Goal: Task Accomplishment & Management: Use online tool/utility

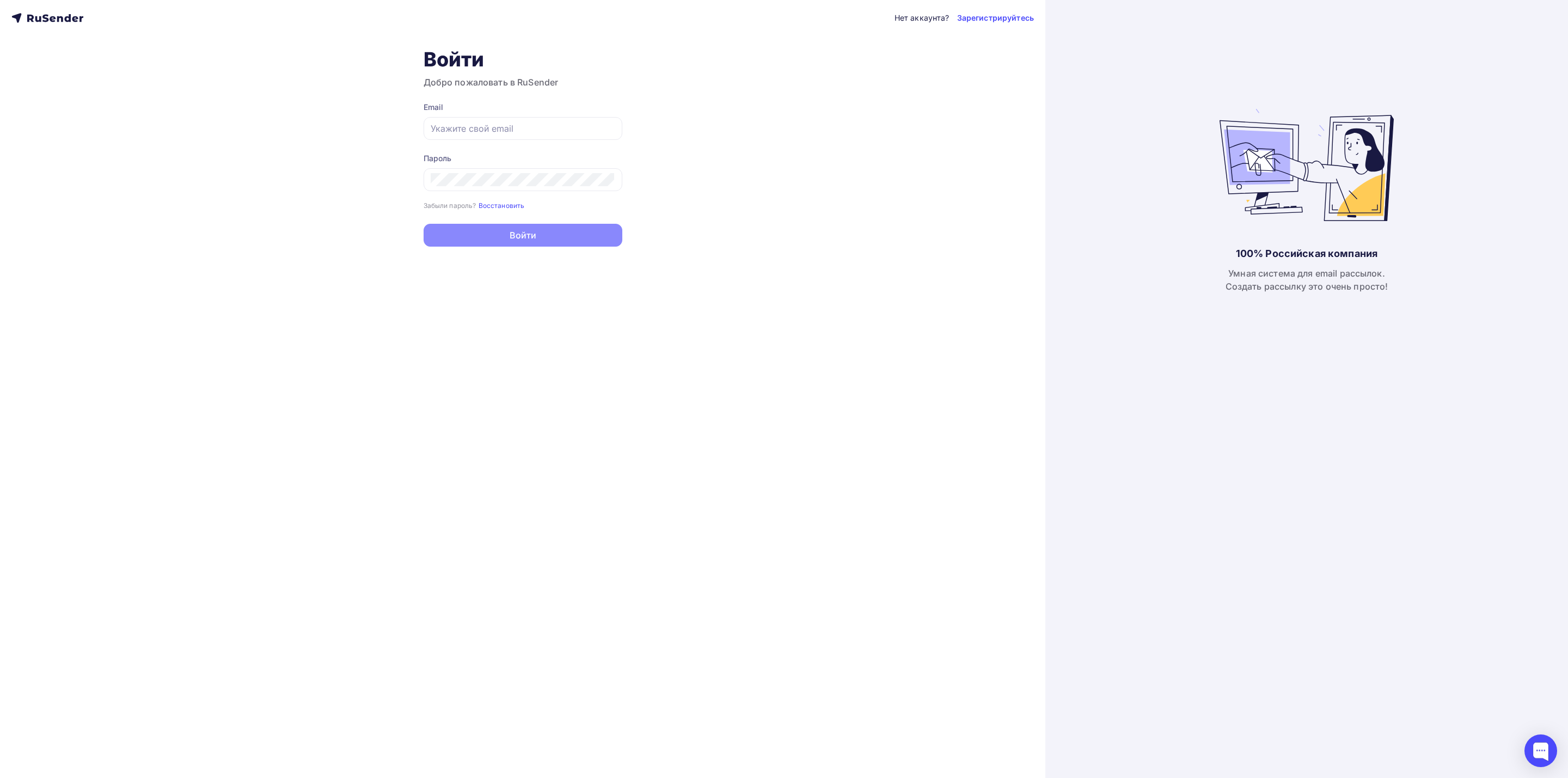
type input "[EMAIL_ADDRESS][DOMAIN_NAME]"
click at [569, 234] on button "Войти" at bounding box center [523, 236] width 198 height 23
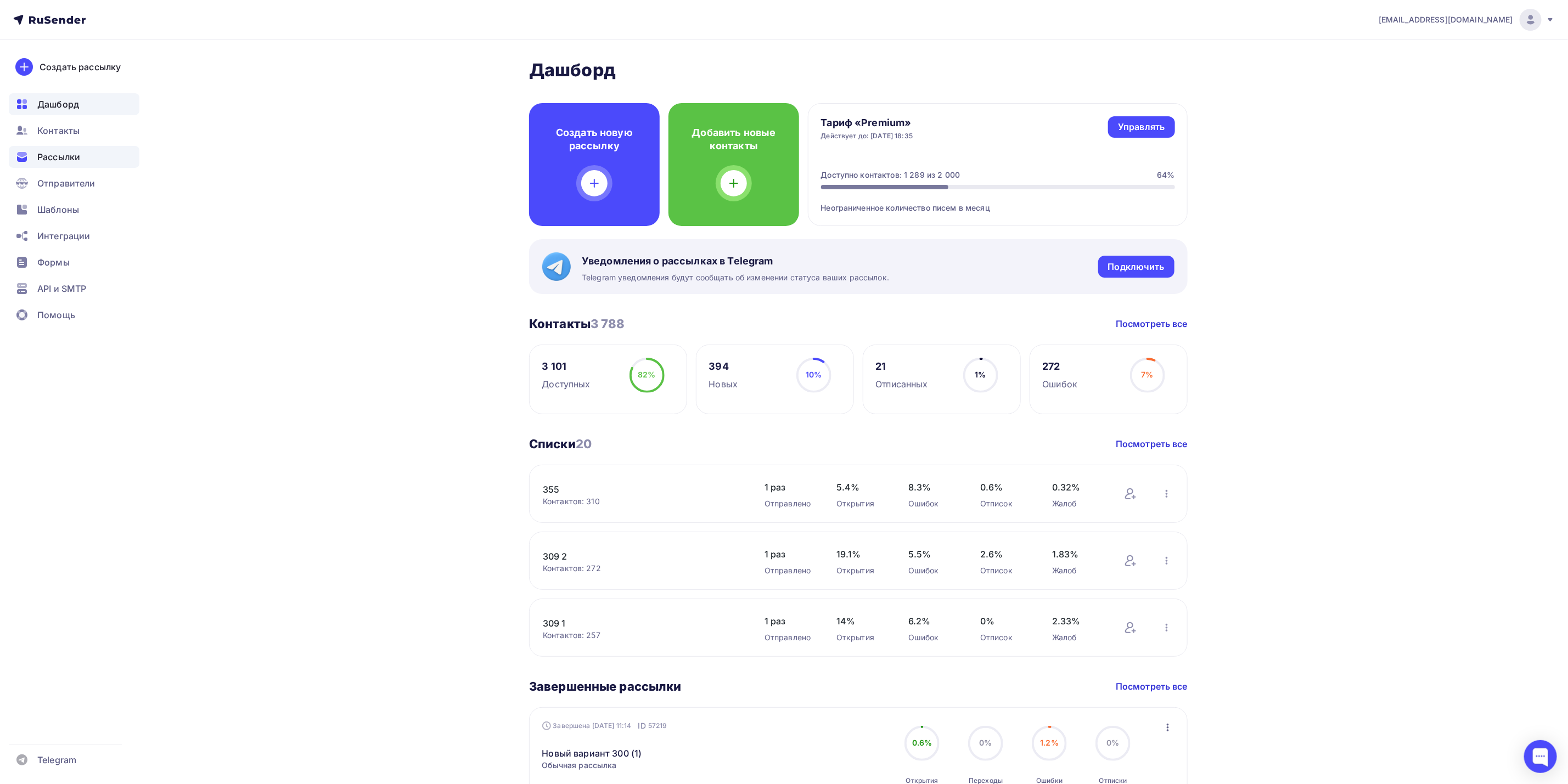
click at [85, 155] on div "Рассылки" at bounding box center [74, 157] width 131 height 22
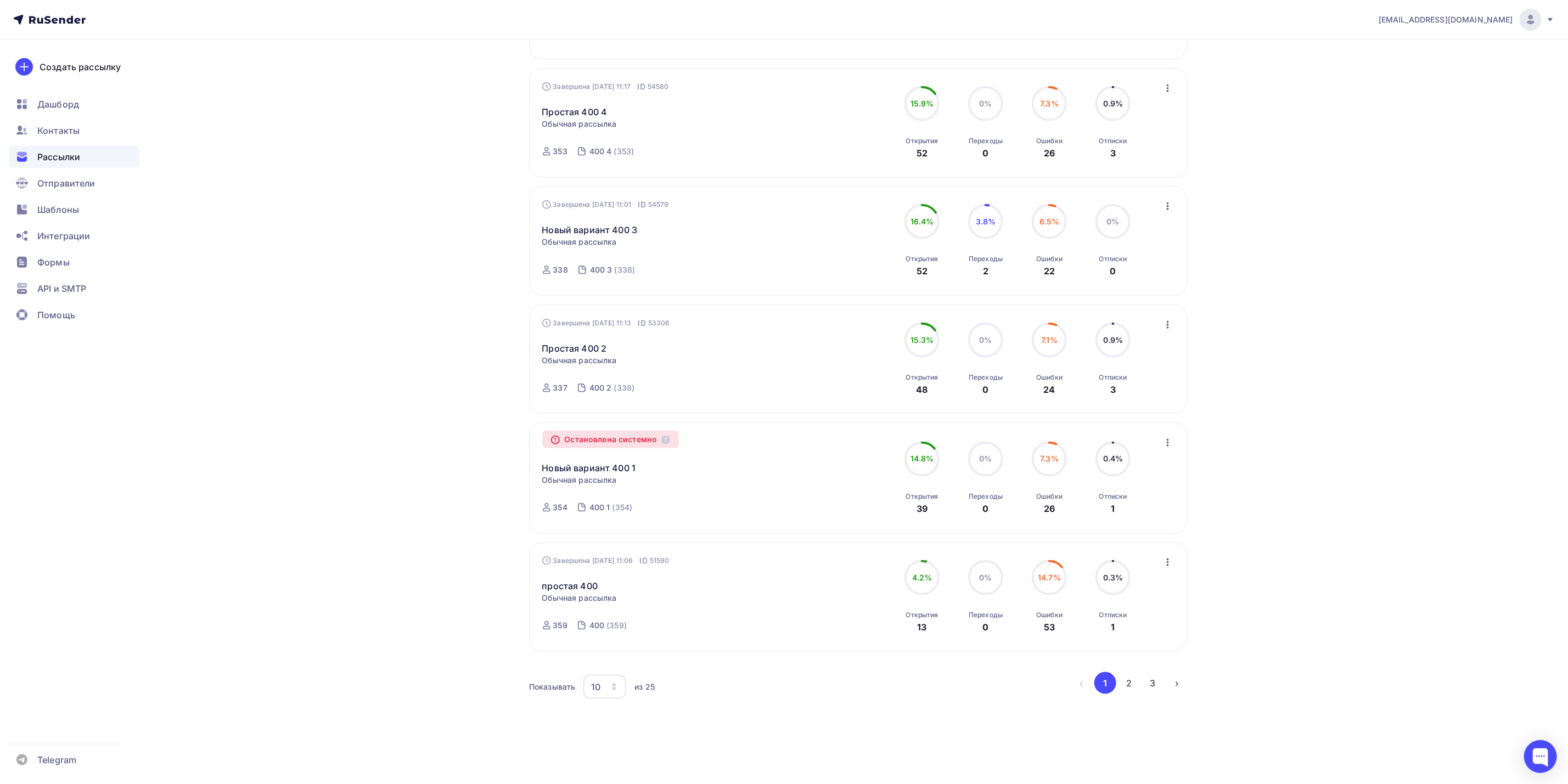
scroll to position [741, 0]
click at [1146, 688] on button "3" at bounding box center [1153, 683] width 22 height 22
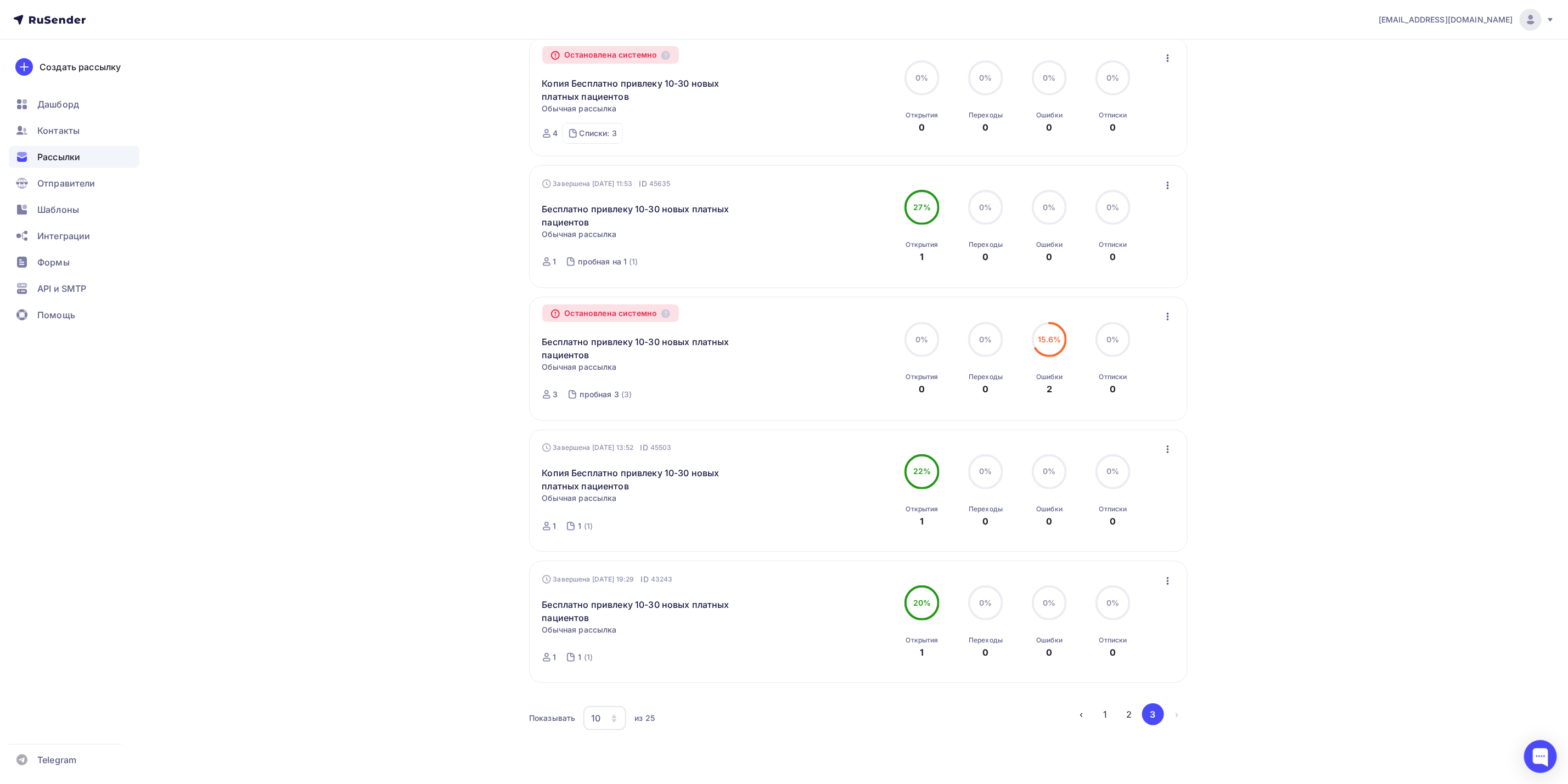
scroll to position [210, 0]
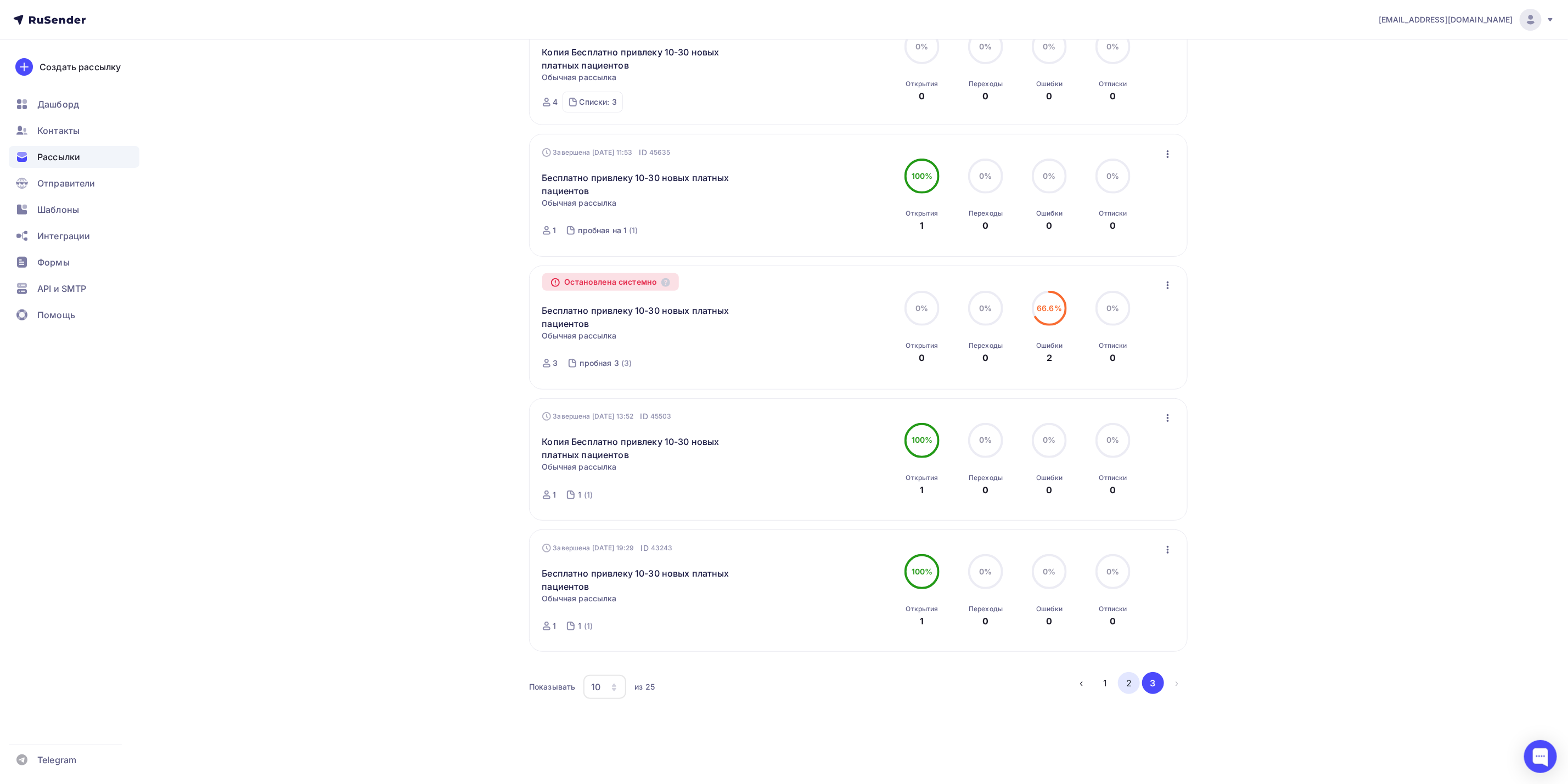
click at [1135, 680] on button "2" at bounding box center [1129, 683] width 22 height 22
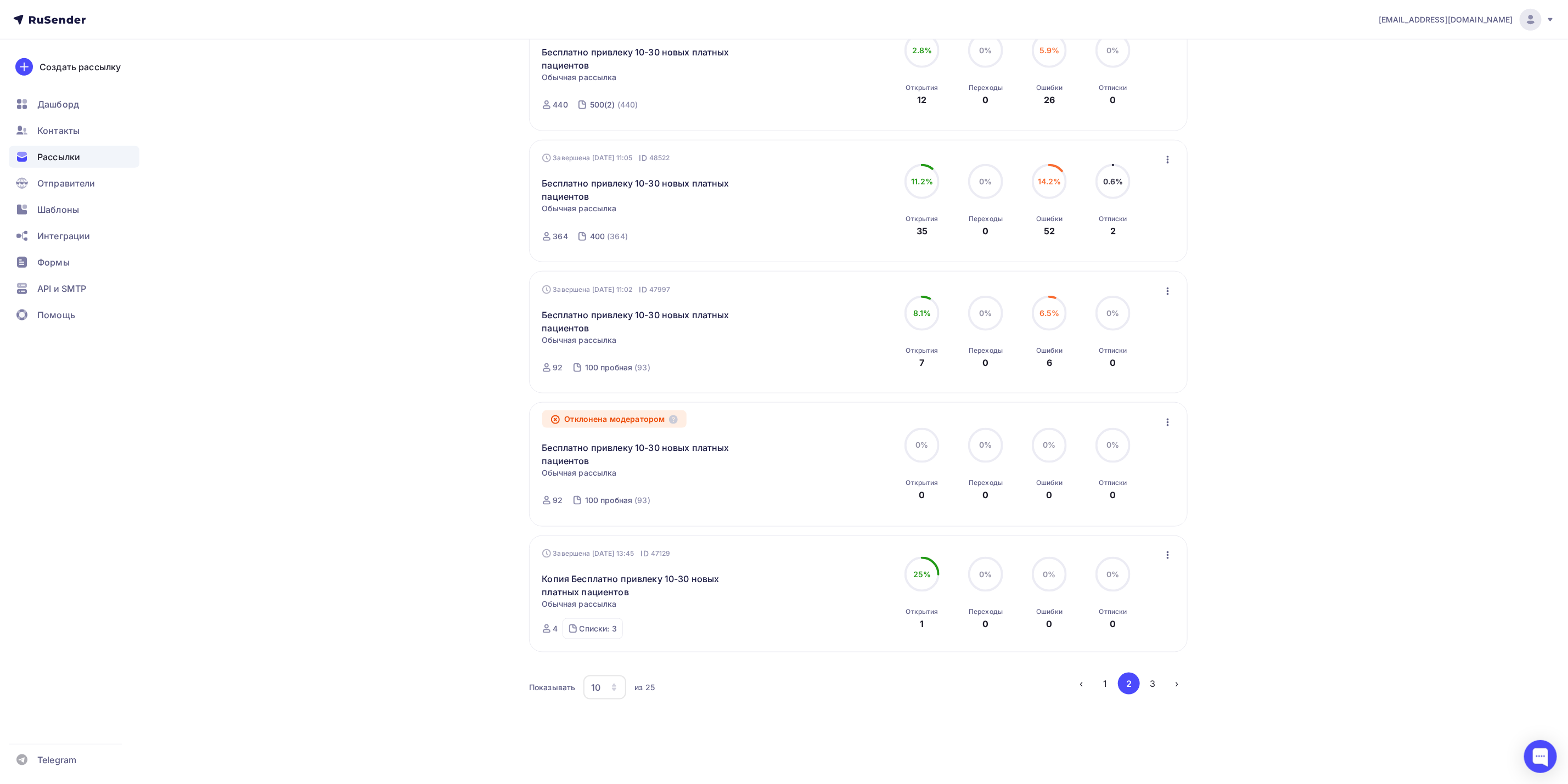
scroll to position [793, 0]
click at [1107, 682] on button "1" at bounding box center [1106, 683] width 22 height 22
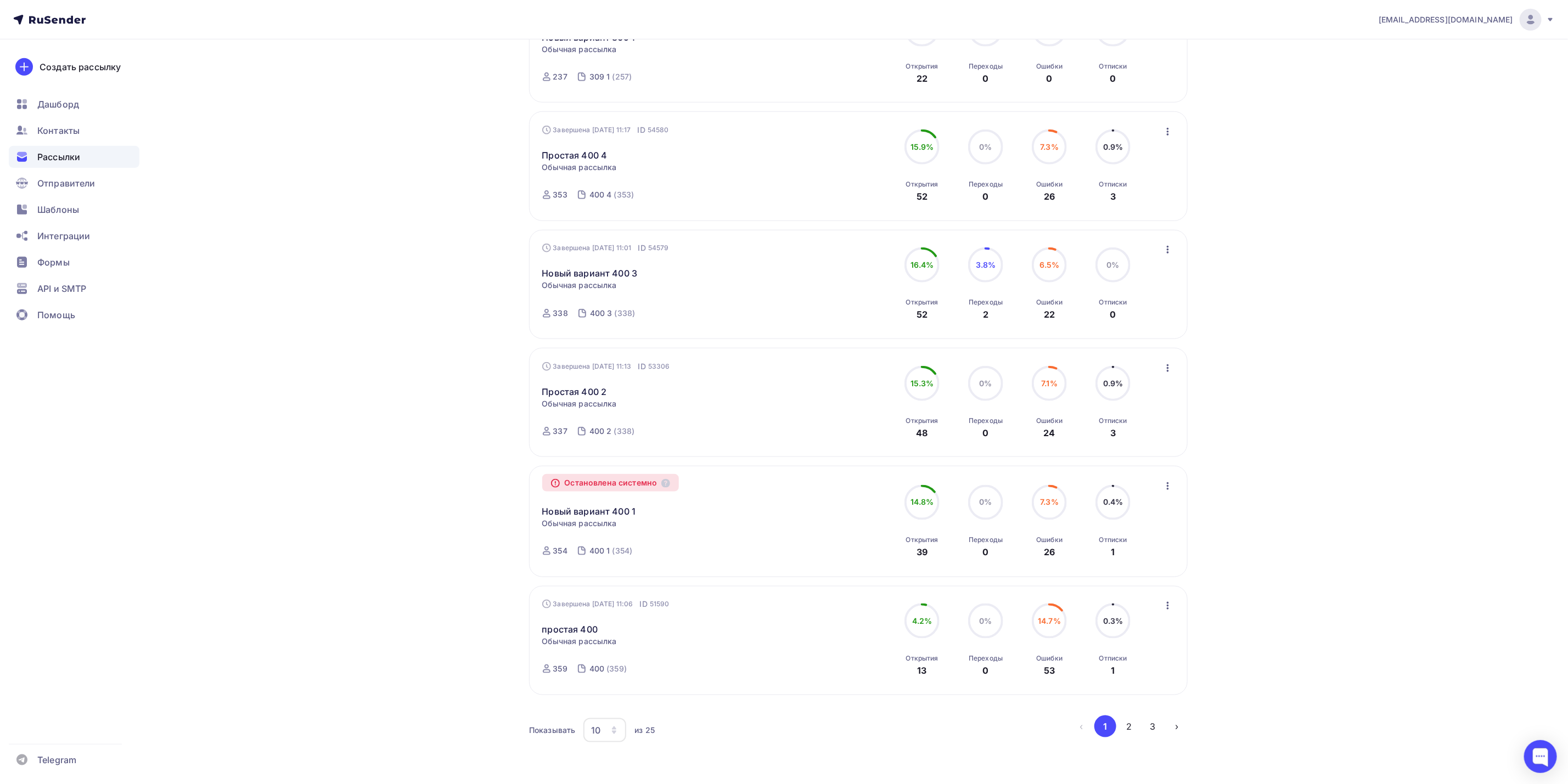
scroll to position [658, 0]
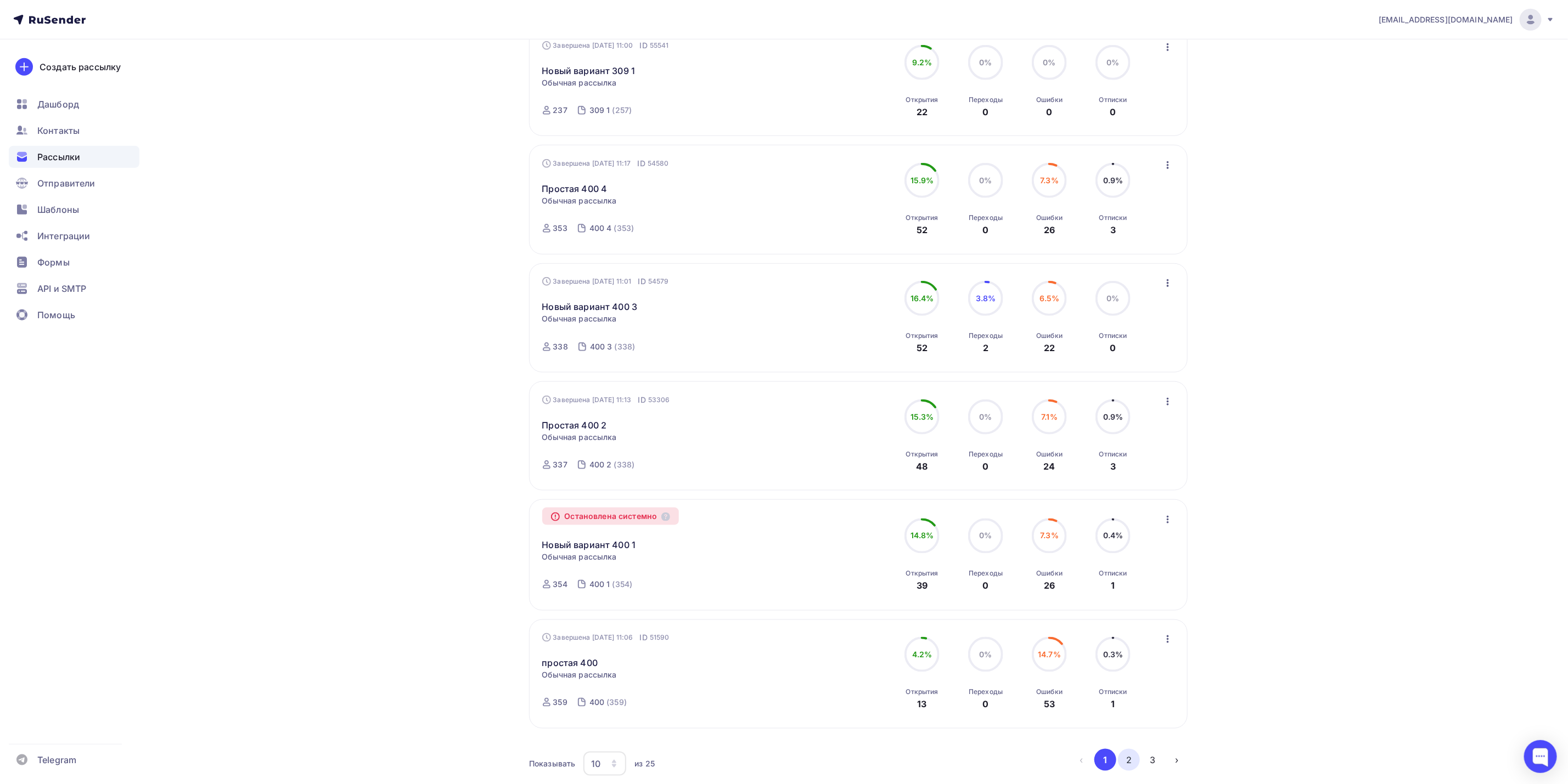
click at [1128, 766] on button "2" at bounding box center [1129, 760] width 22 height 22
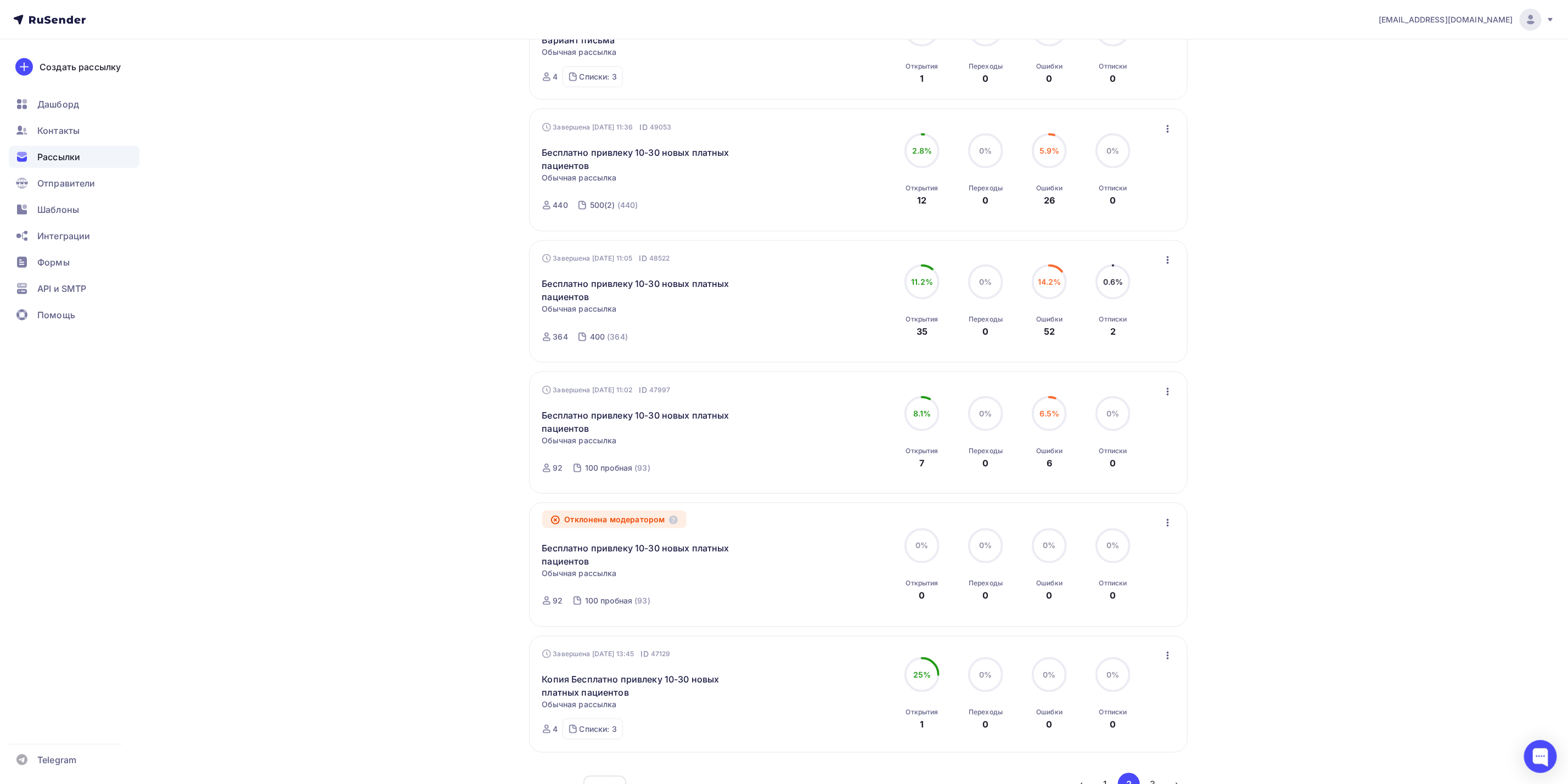
scroll to position [711, 0]
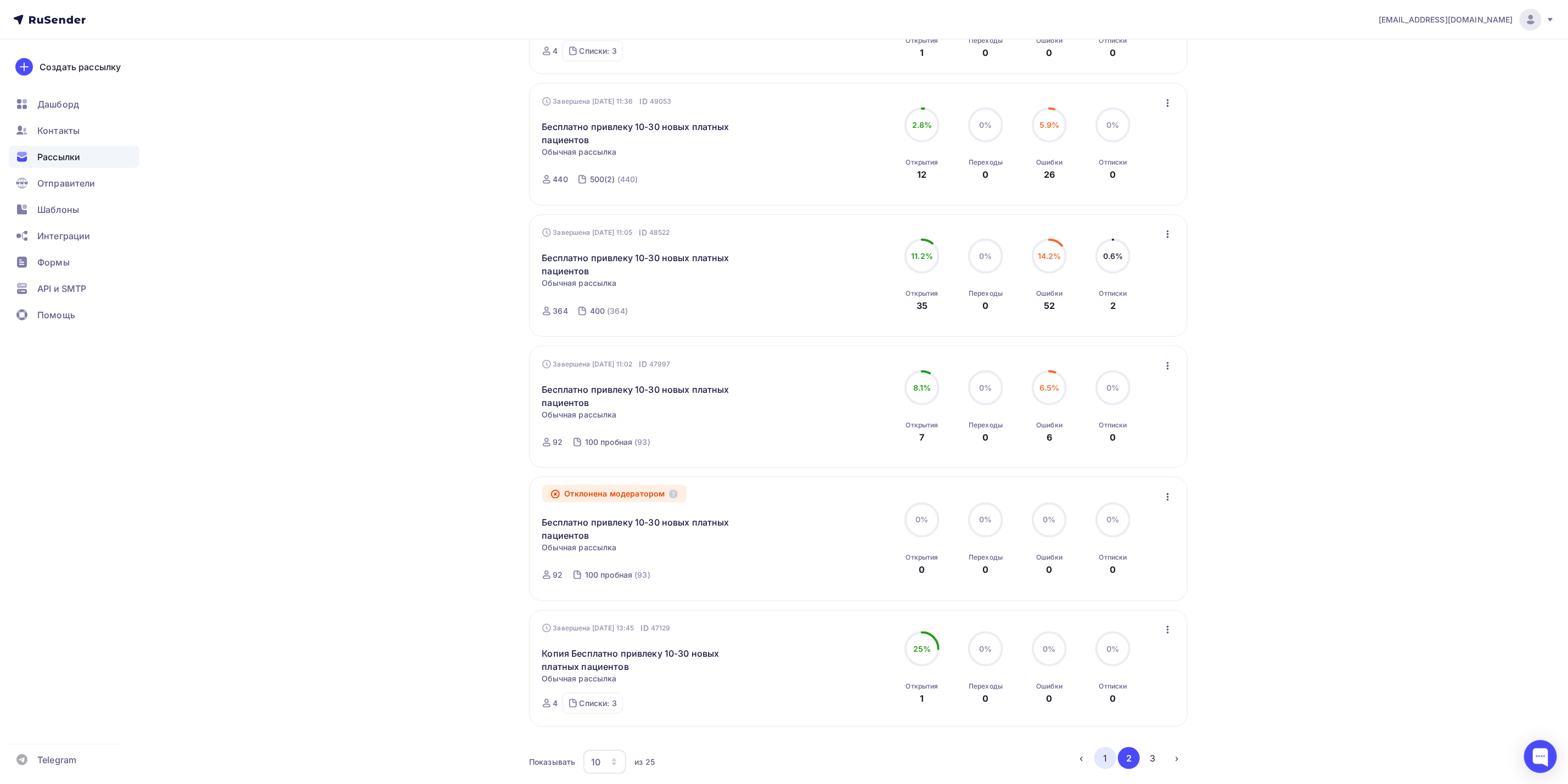
click at [1115, 764] on button "1" at bounding box center [1106, 758] width 22 height 22
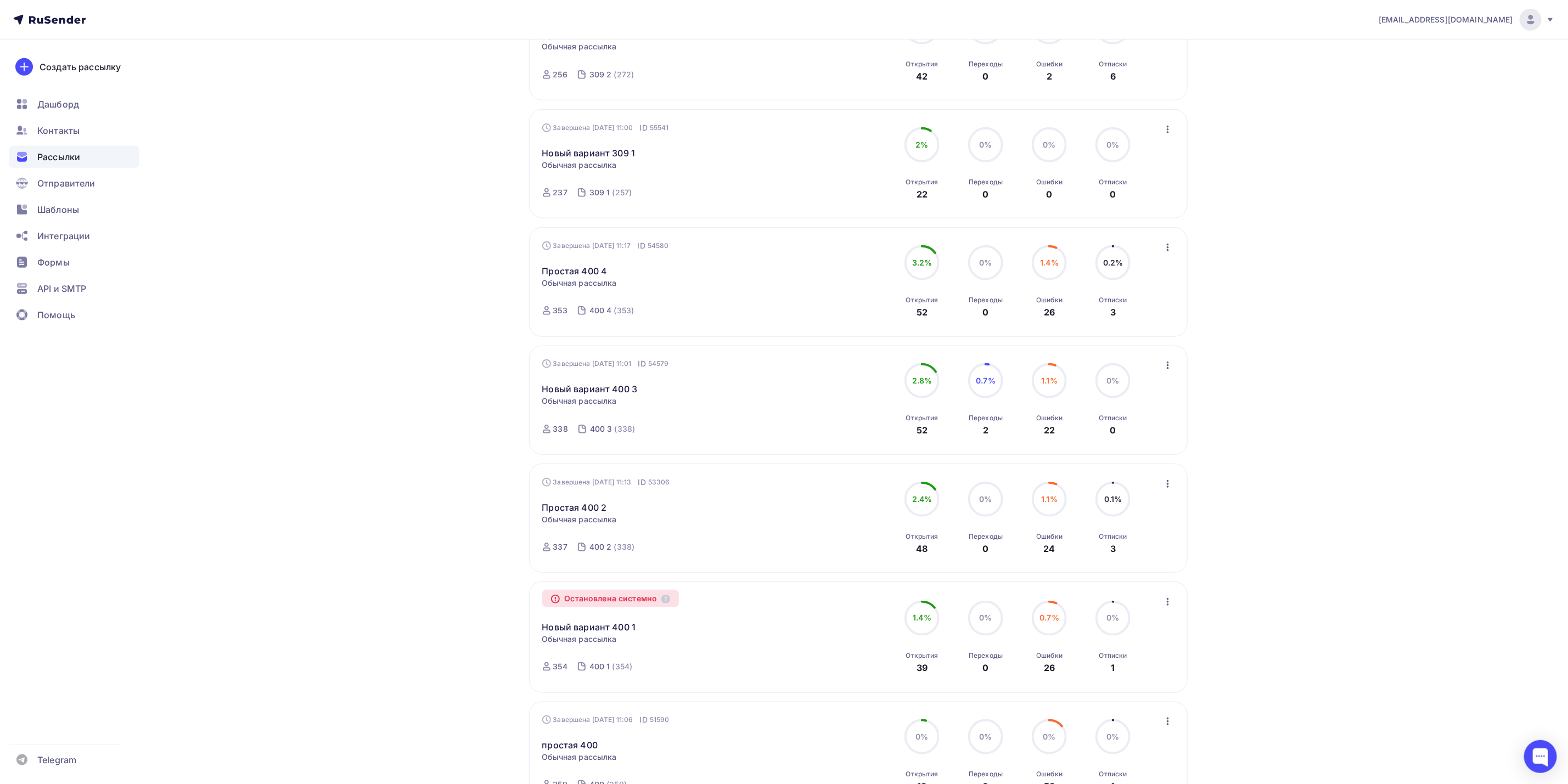
scroll to position [741, 0]
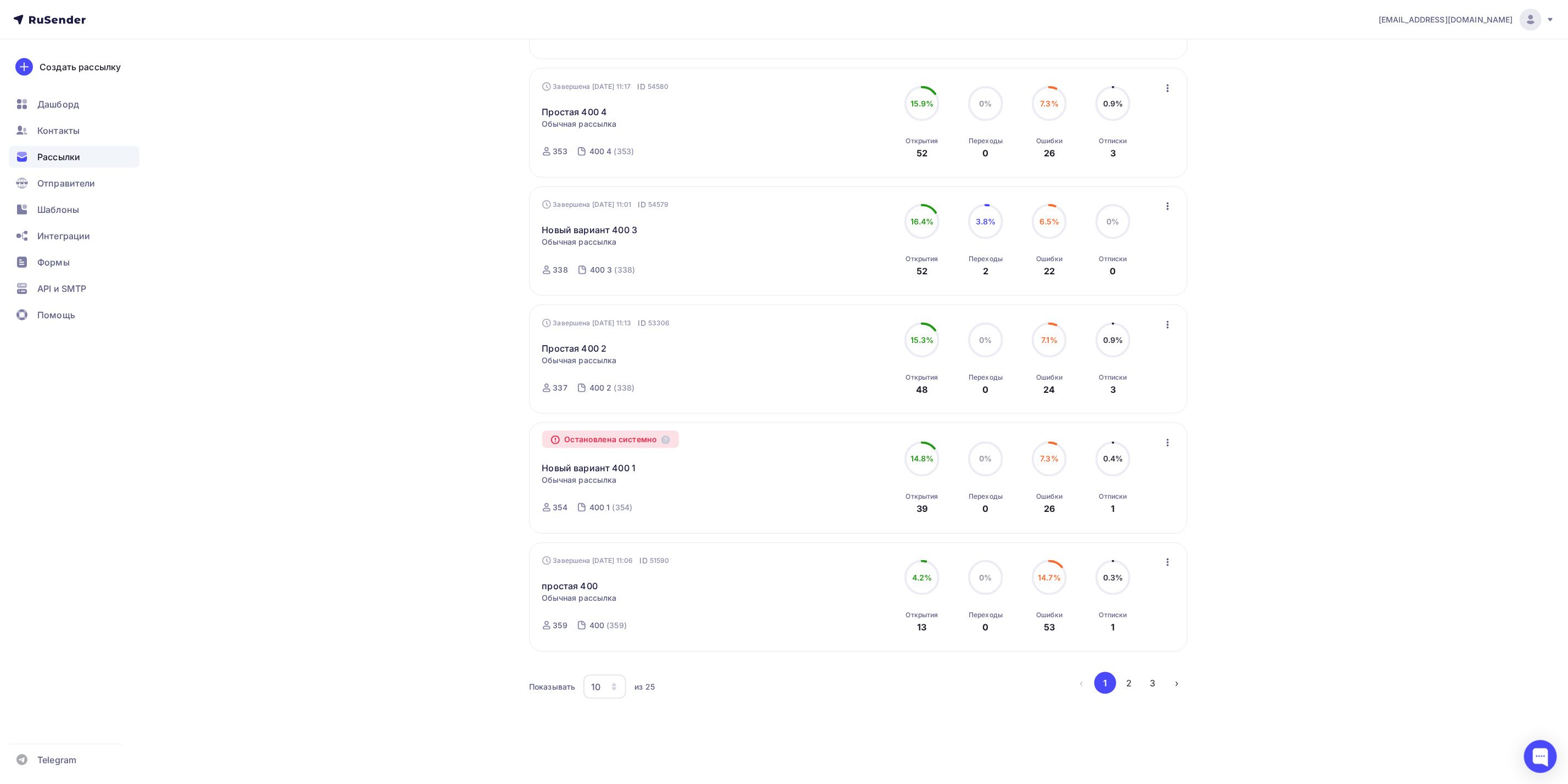
click at [112, 152] on div "Рассылки" at bounding box center [74, 157] width 131 height 22
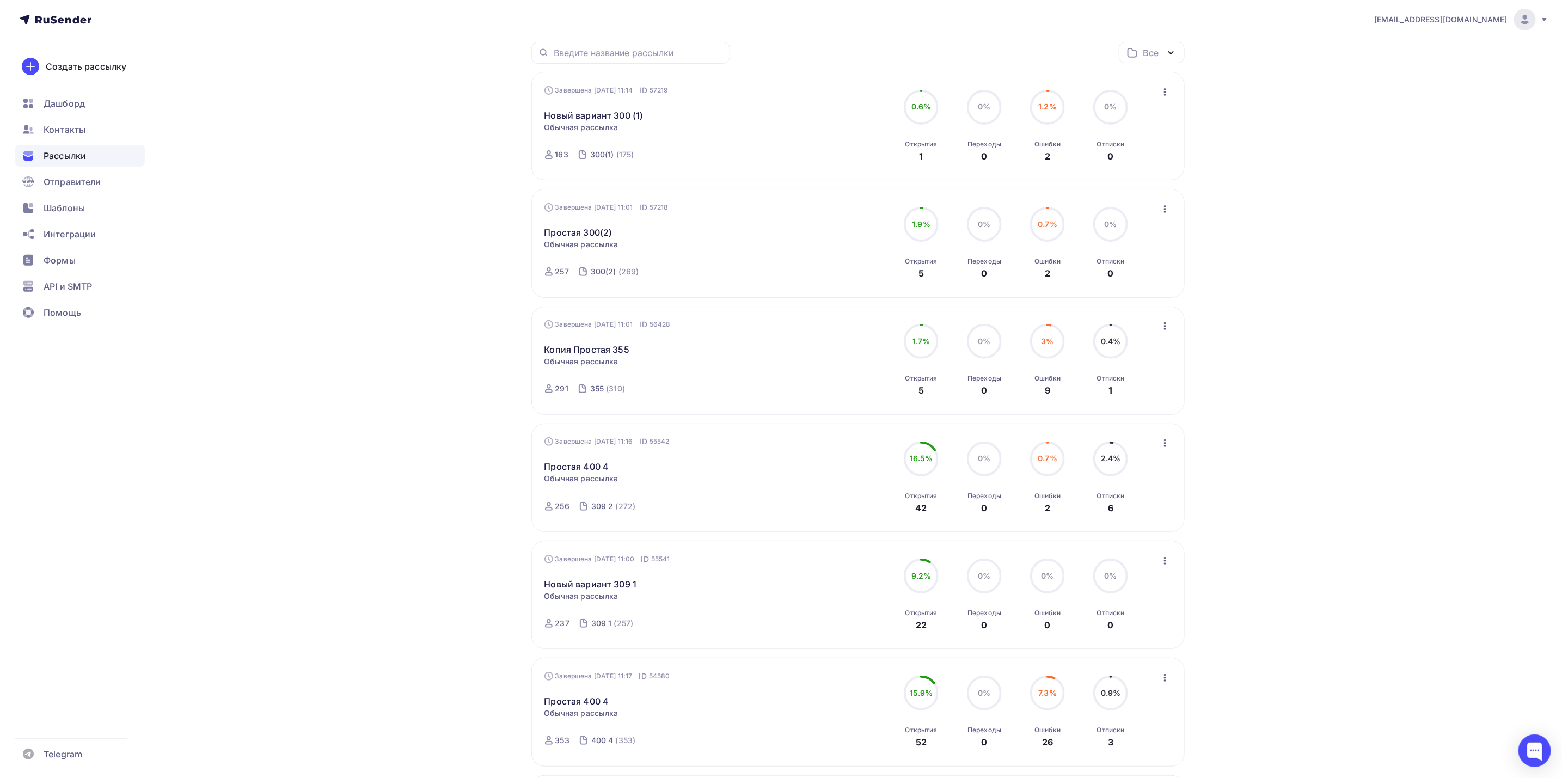
scroll to position [0, 0]
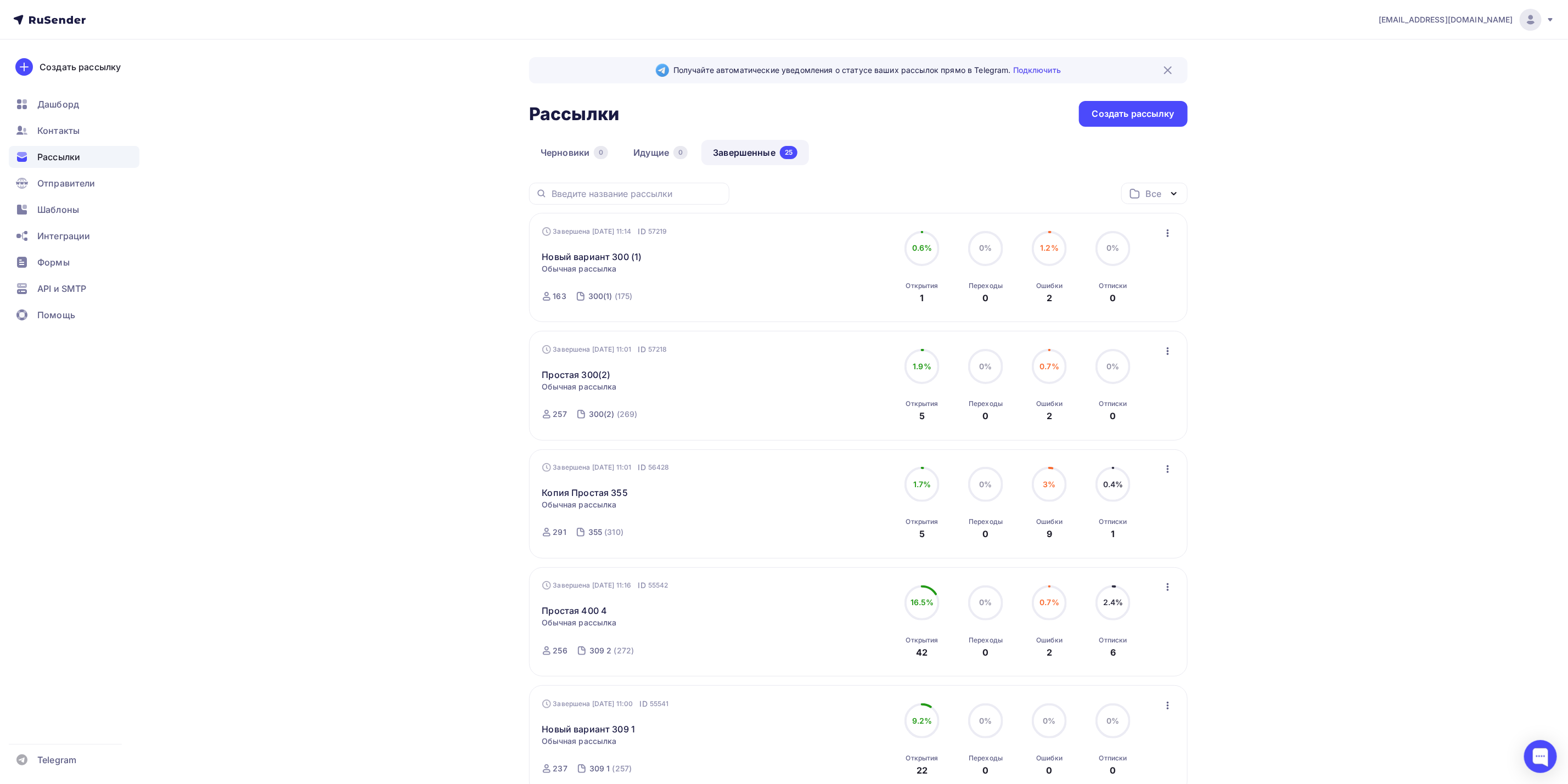
click at [1173, 234] on icon "button" at bounding box center [1168, 233] width 13 height 13
click at [1143, 304] on div "Копировать в новую" at bounding box center [1118, 306] width 112 height 13
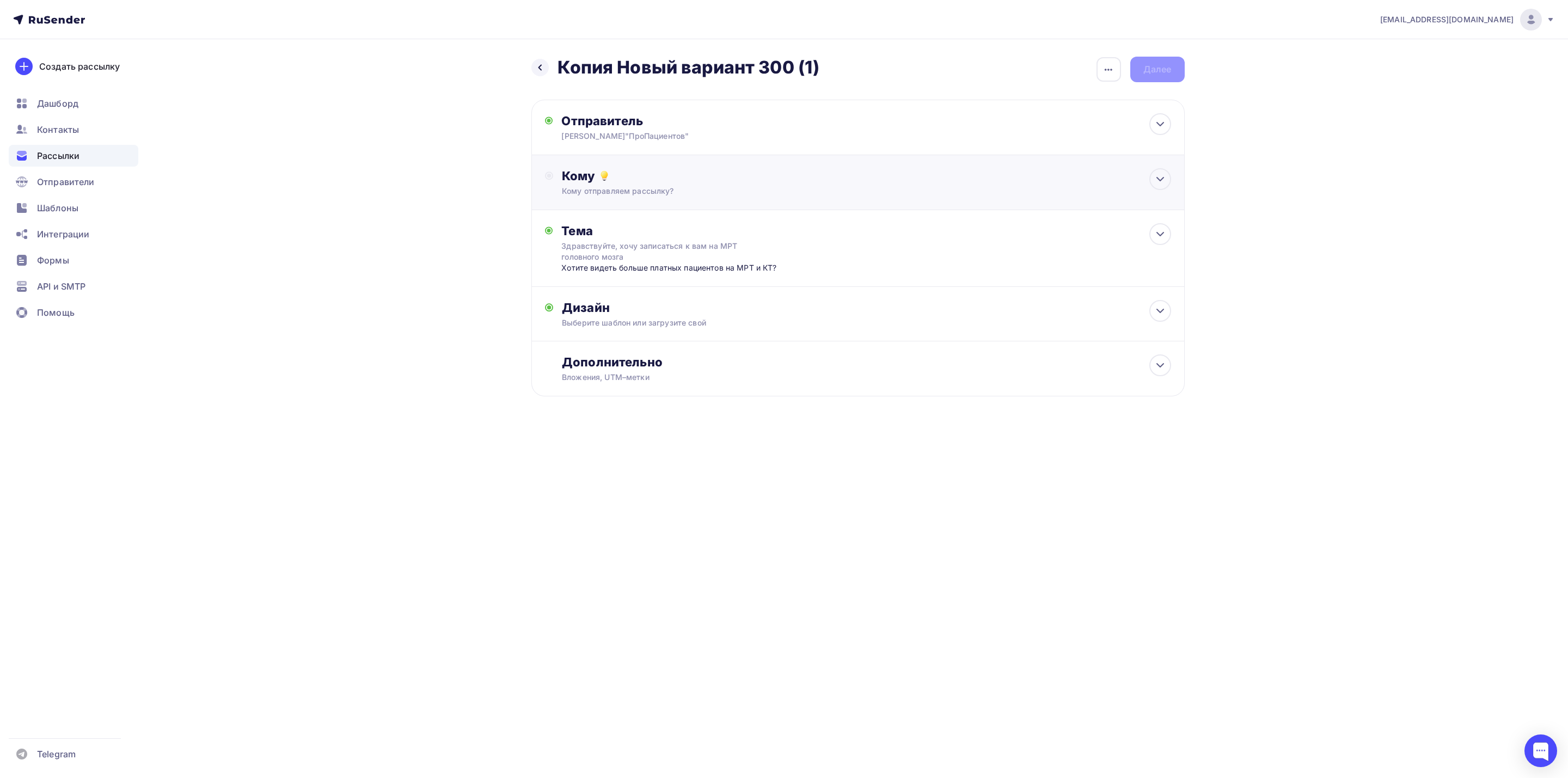
click at [825, 182] on div "Кому" at bounding box center [866, 175] width 609 height 15
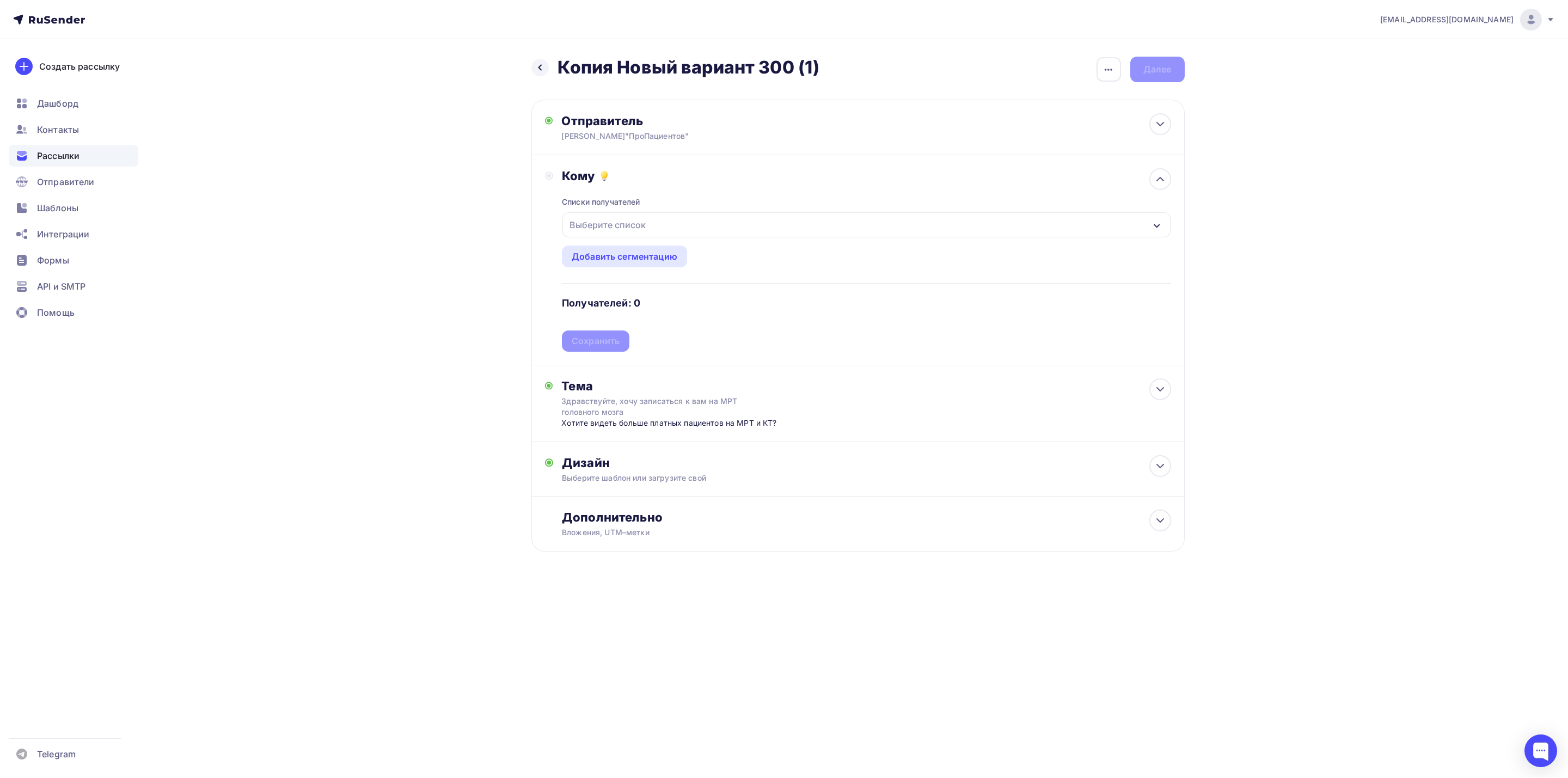
click at [750, 222] on div "Выберите список" at bounding box center [866, 225] width 607 height 25
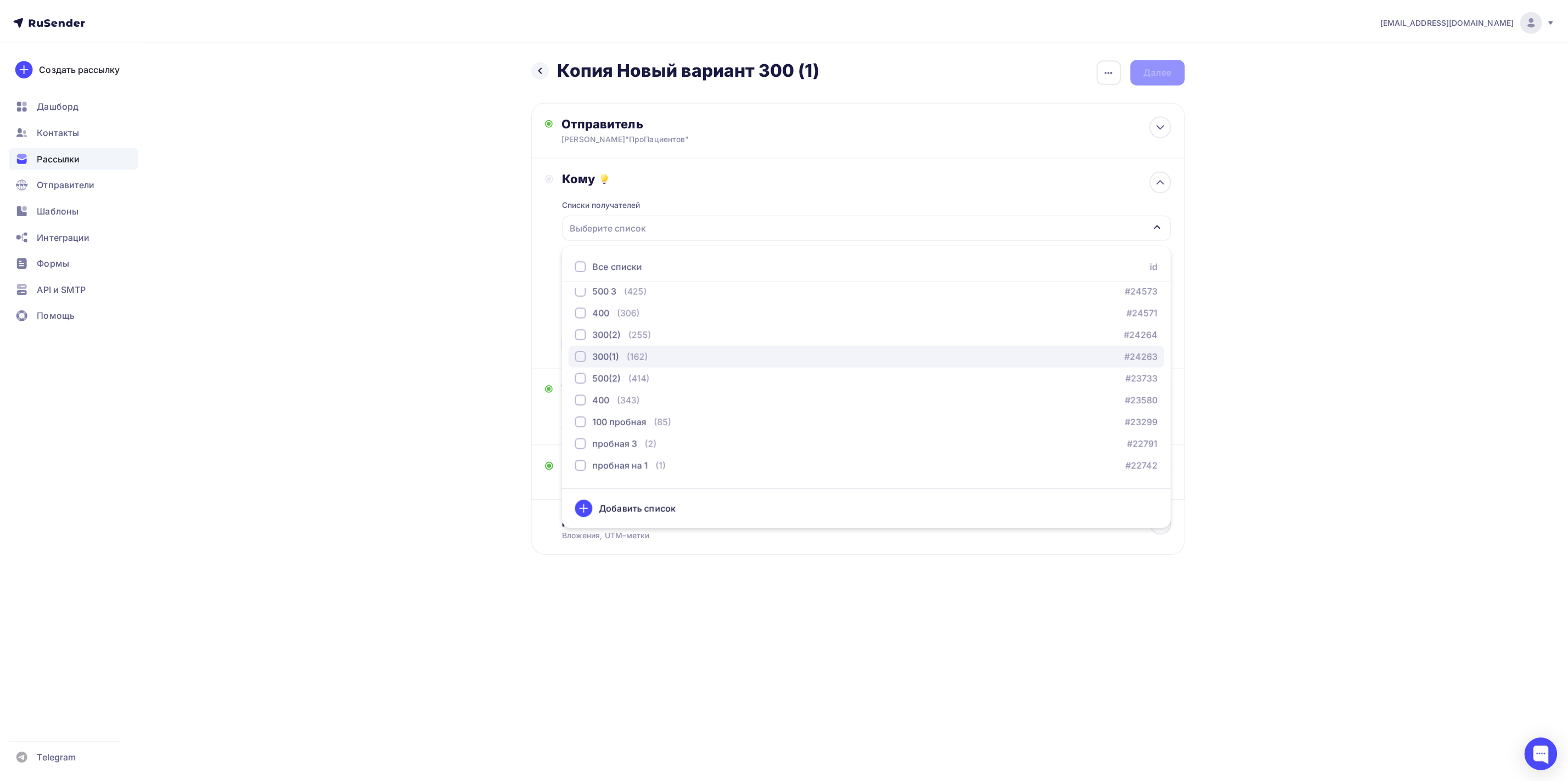
scroll to position [79, 0]
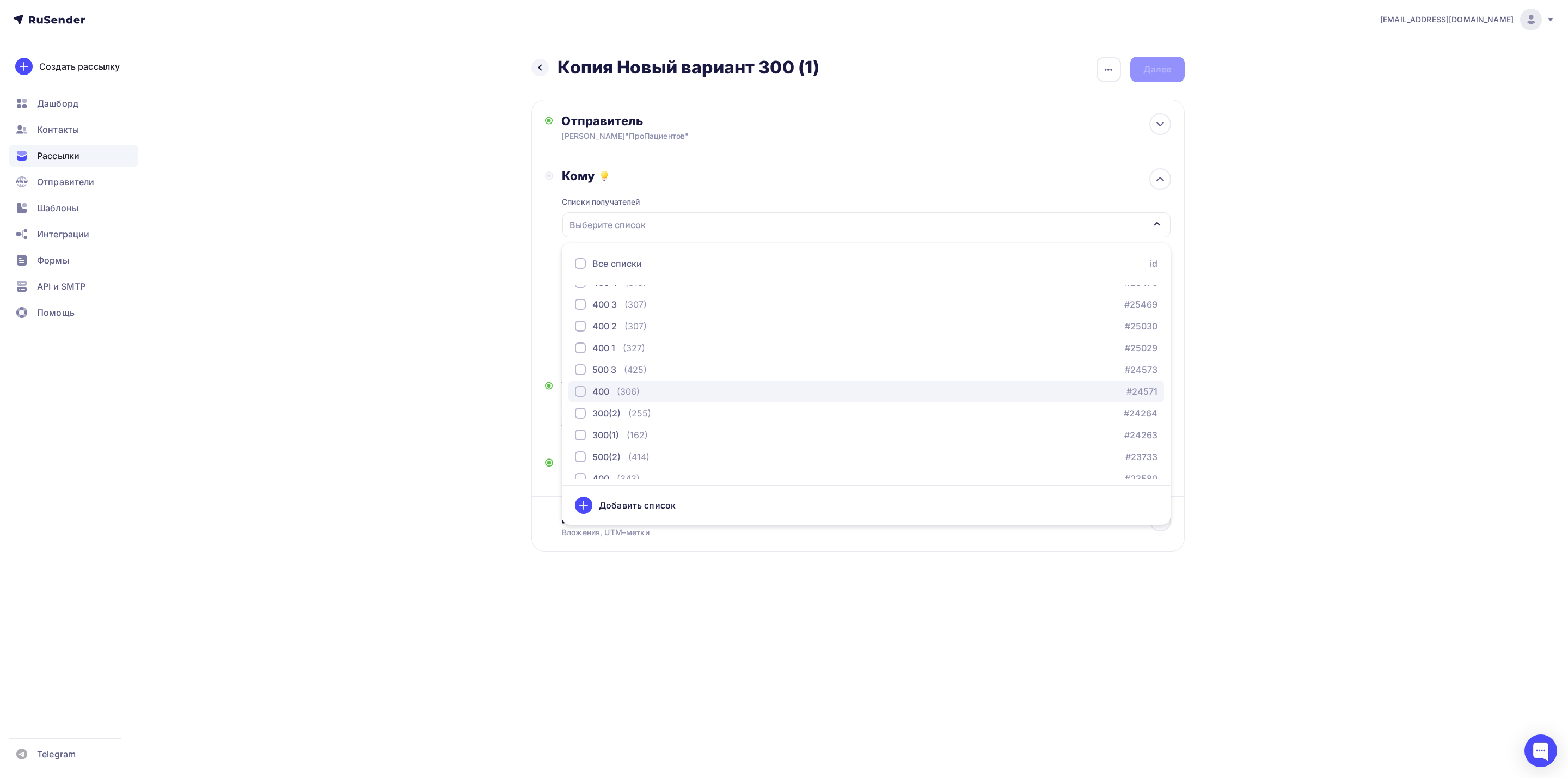
click at [680, 386] on div "400 (306) #24571" at bounding box center [866, 391] width 583 height 13
click at [686, 388] on div "400 (306) #24571" at bounding box center [866, 391] width 583 height 13
click at [108, 151] on div "Рассылки" at bounding box center [73, 156] width 130 height 22
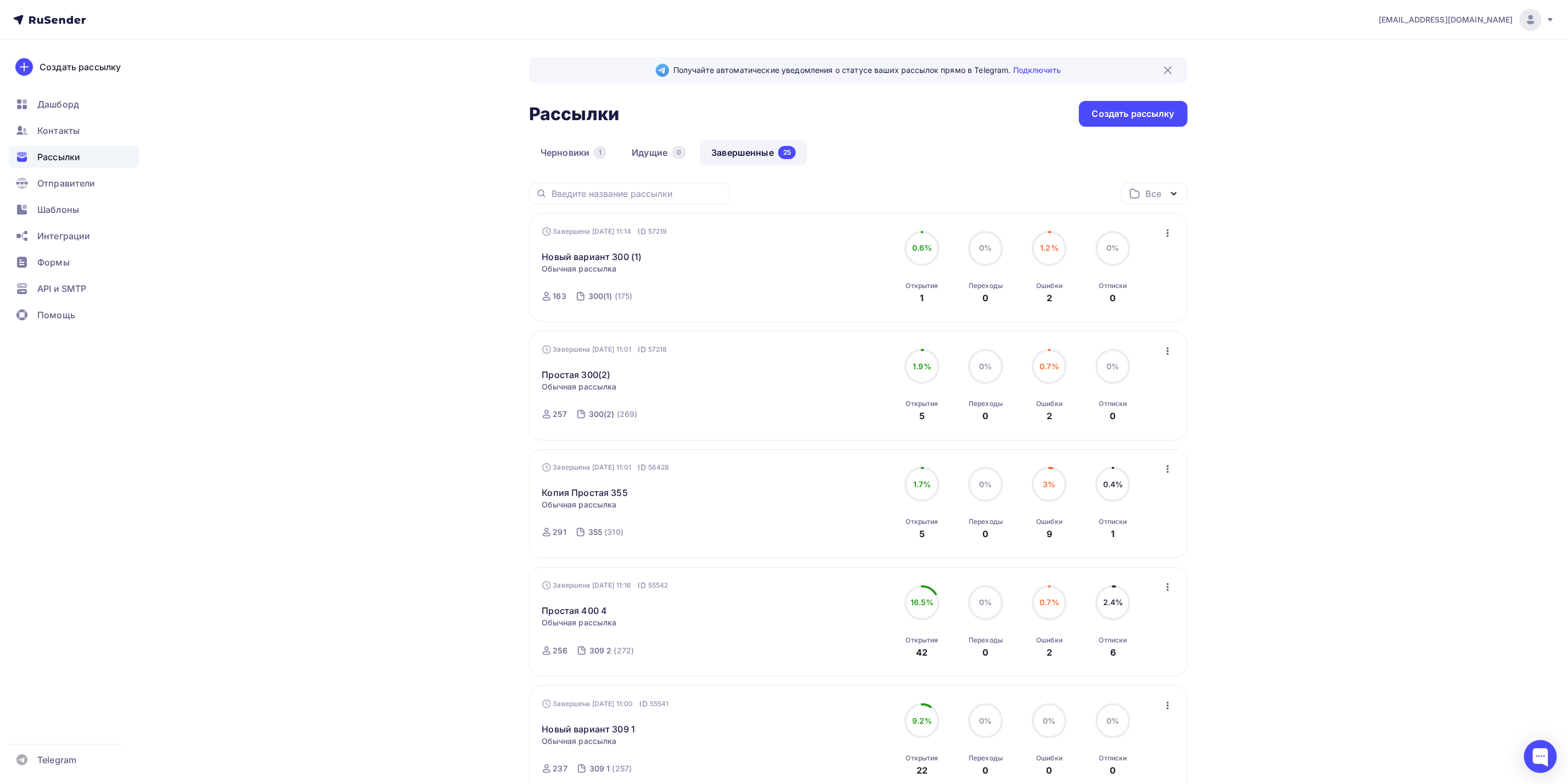
click at [1171, 232] on icon "button" at bounding box center [1168, 233] width 13 height 13
click at [1128, 304] on div "Копировать в новую" at bounding box center [1118, 306] width 112 height 13
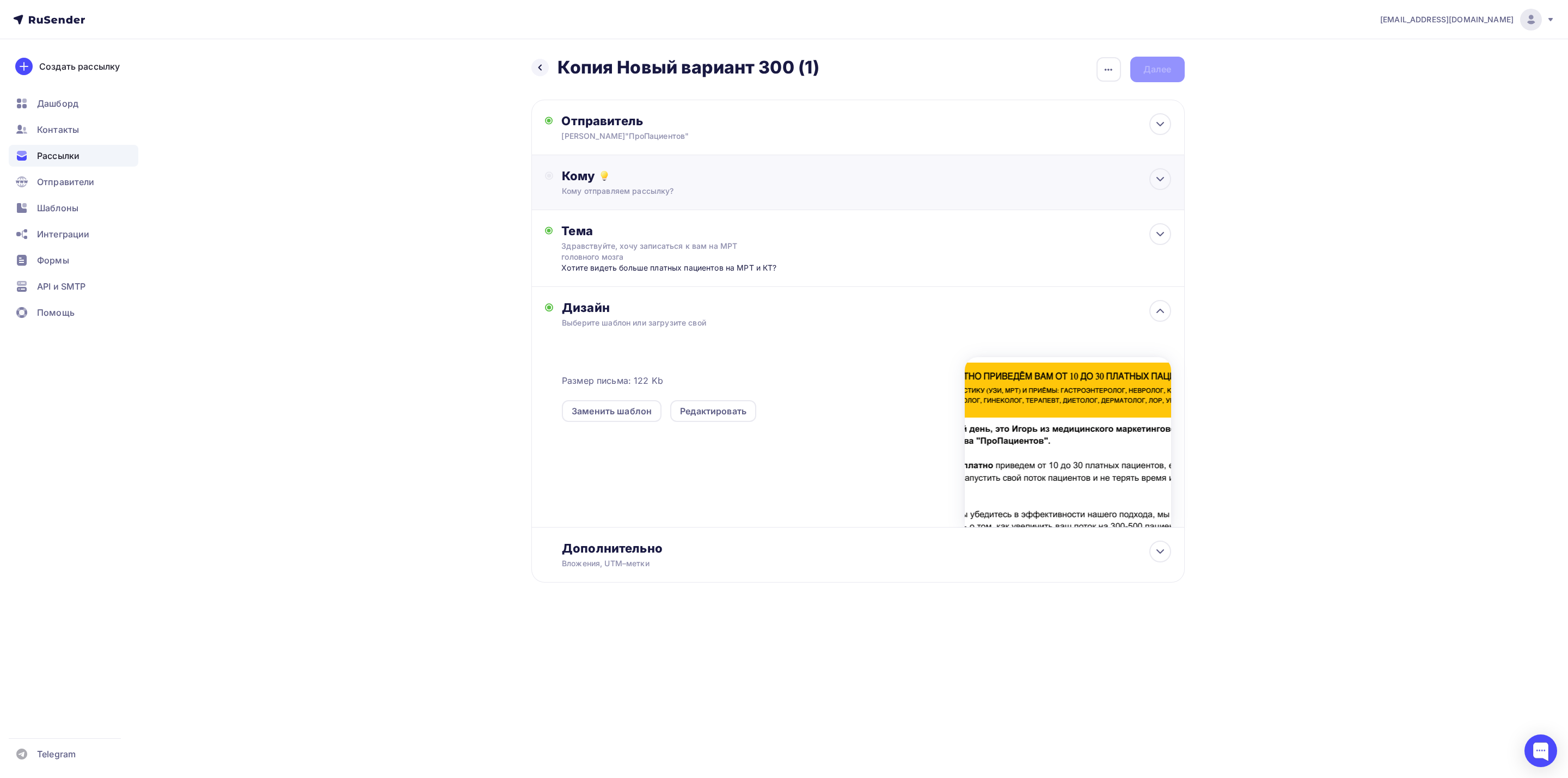
click at [843, 187] on div "Кому отправляем рассылку?" at bounding box center [836, 191] width 548 height 11
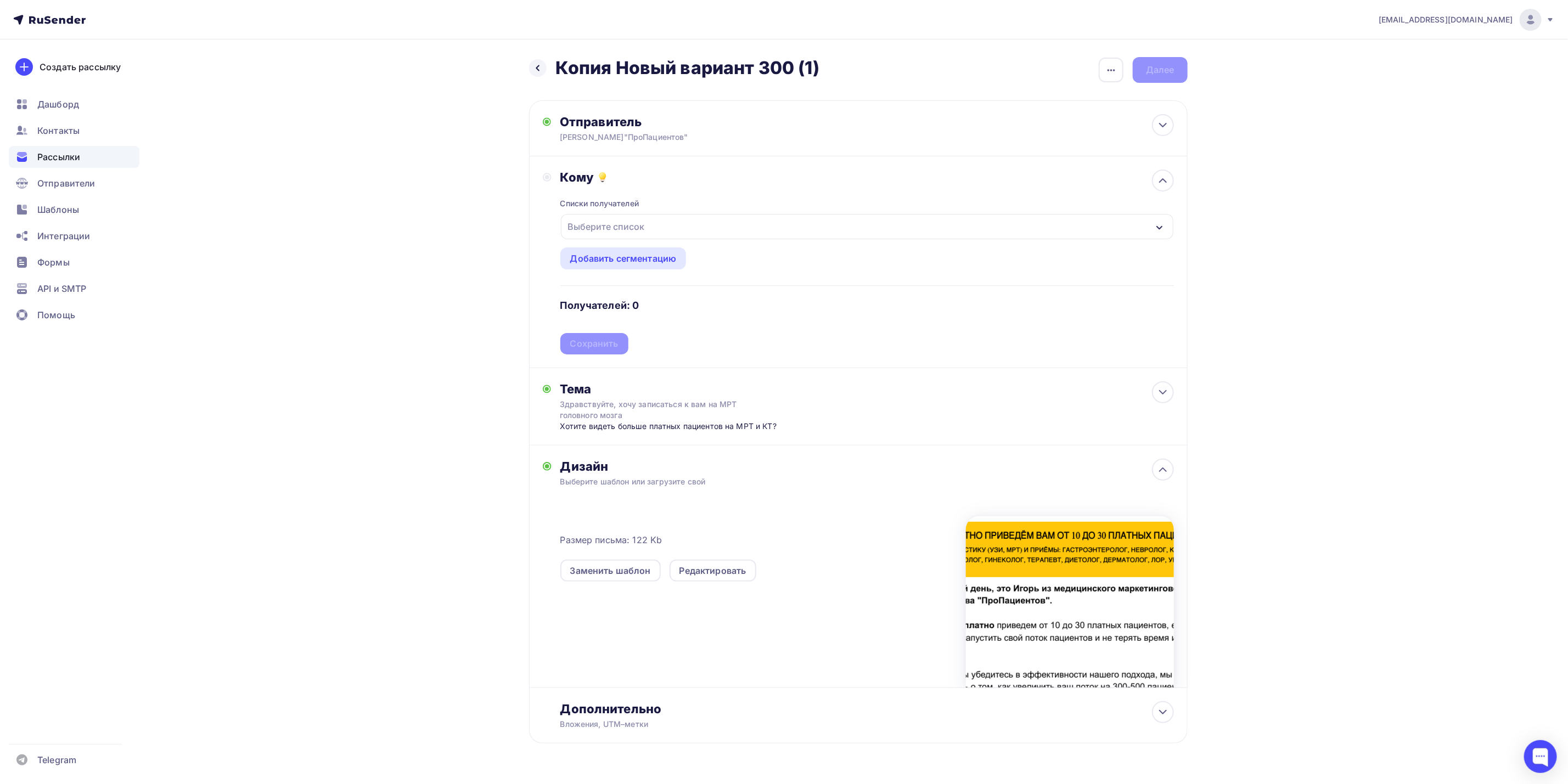
click at [778, 228] on div "Выберите список" at bounding box center [867, 226] width 612 height 25
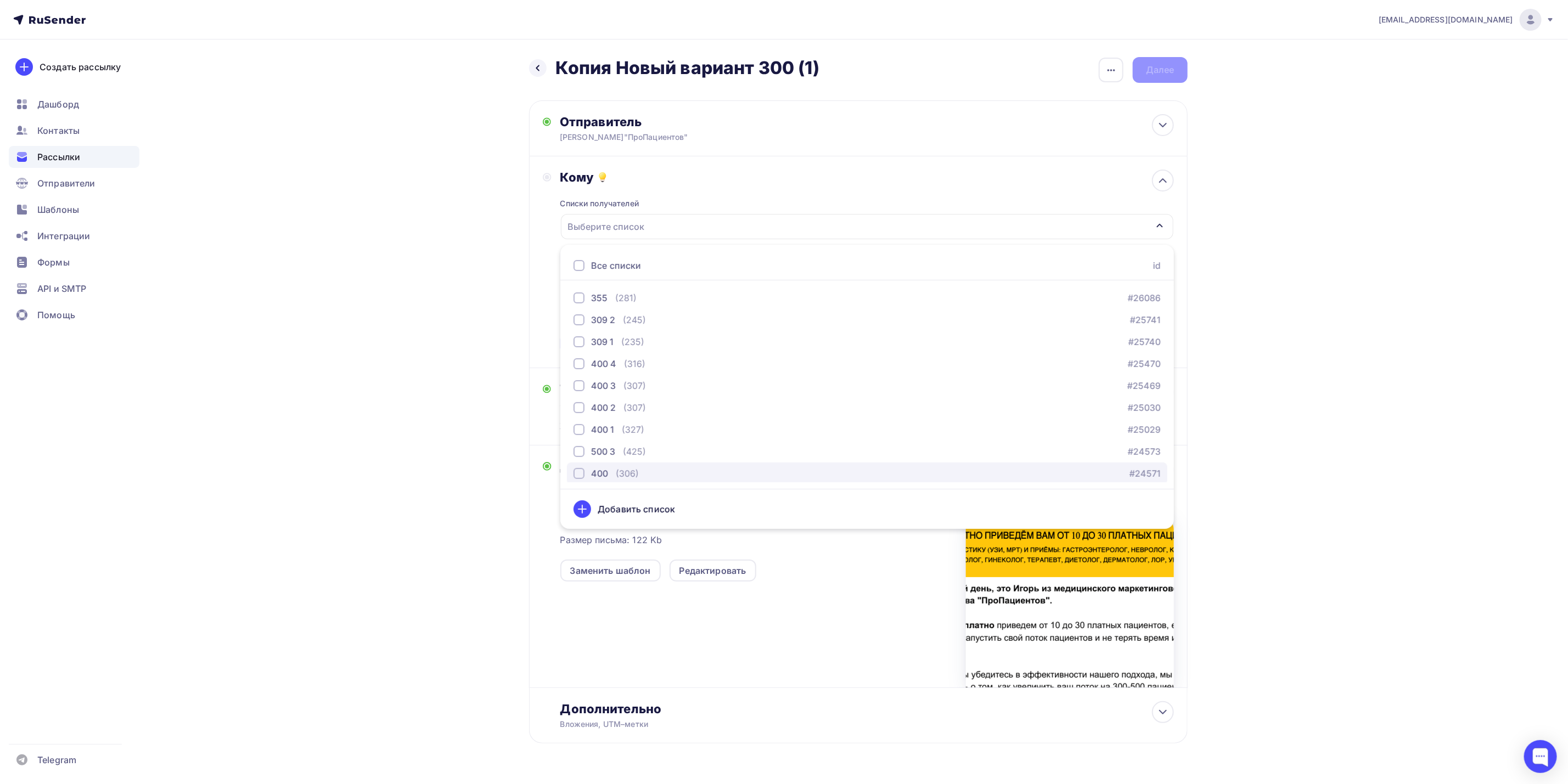
click at [580, 473] on div "button" at bounding box center [579, 474] width 11 height 11
click at [1299, 308] on div "marketing.for.medicine@yandex.ru Аккаунт Тарифы Выйти Создать рассылку Дашборд …" at bounding box center [784, 407] width 1568 height 814
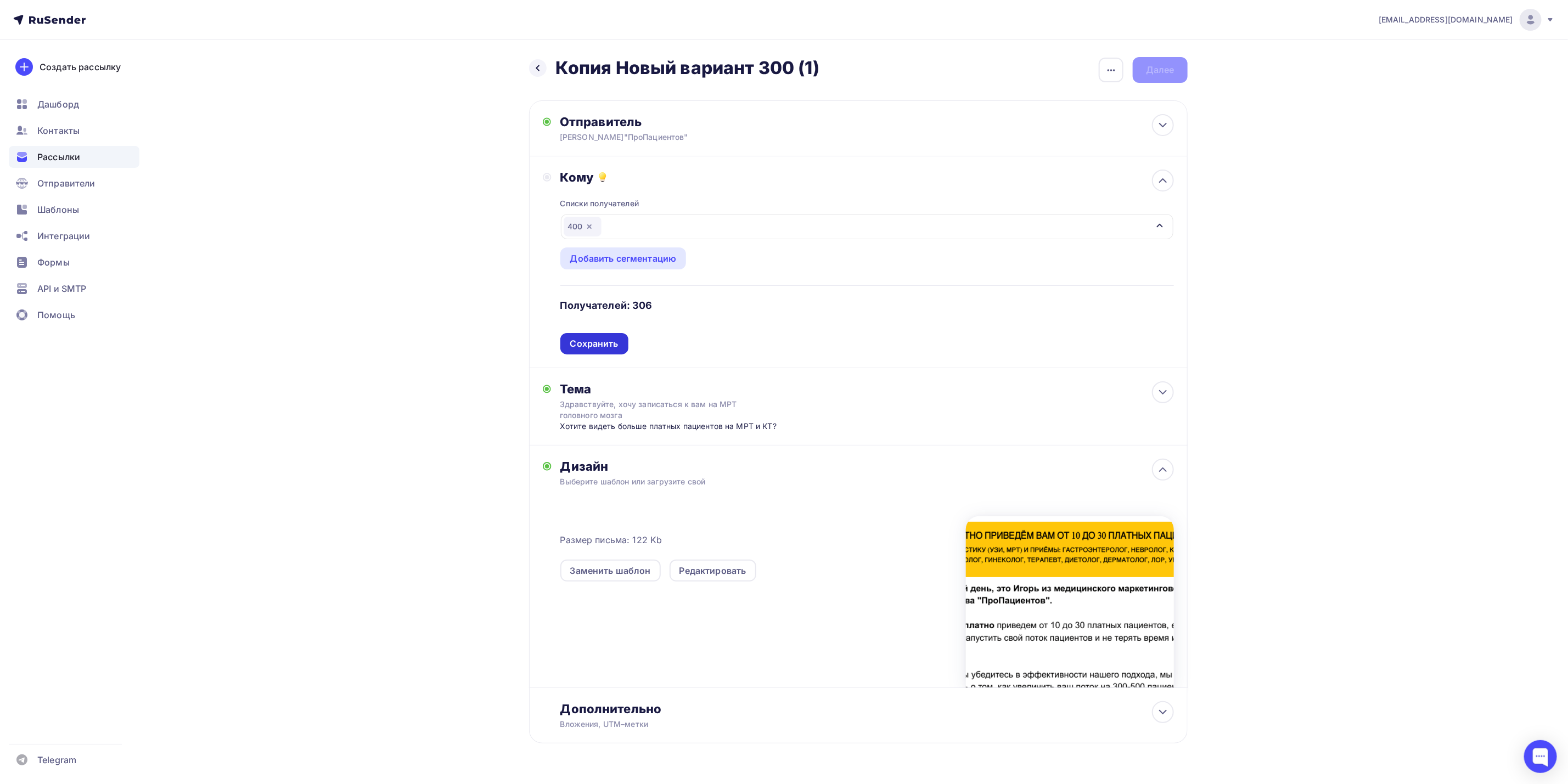
click at [612, 347] on div "Сохранить" at bounding box center [594, 344] width 48 height 13
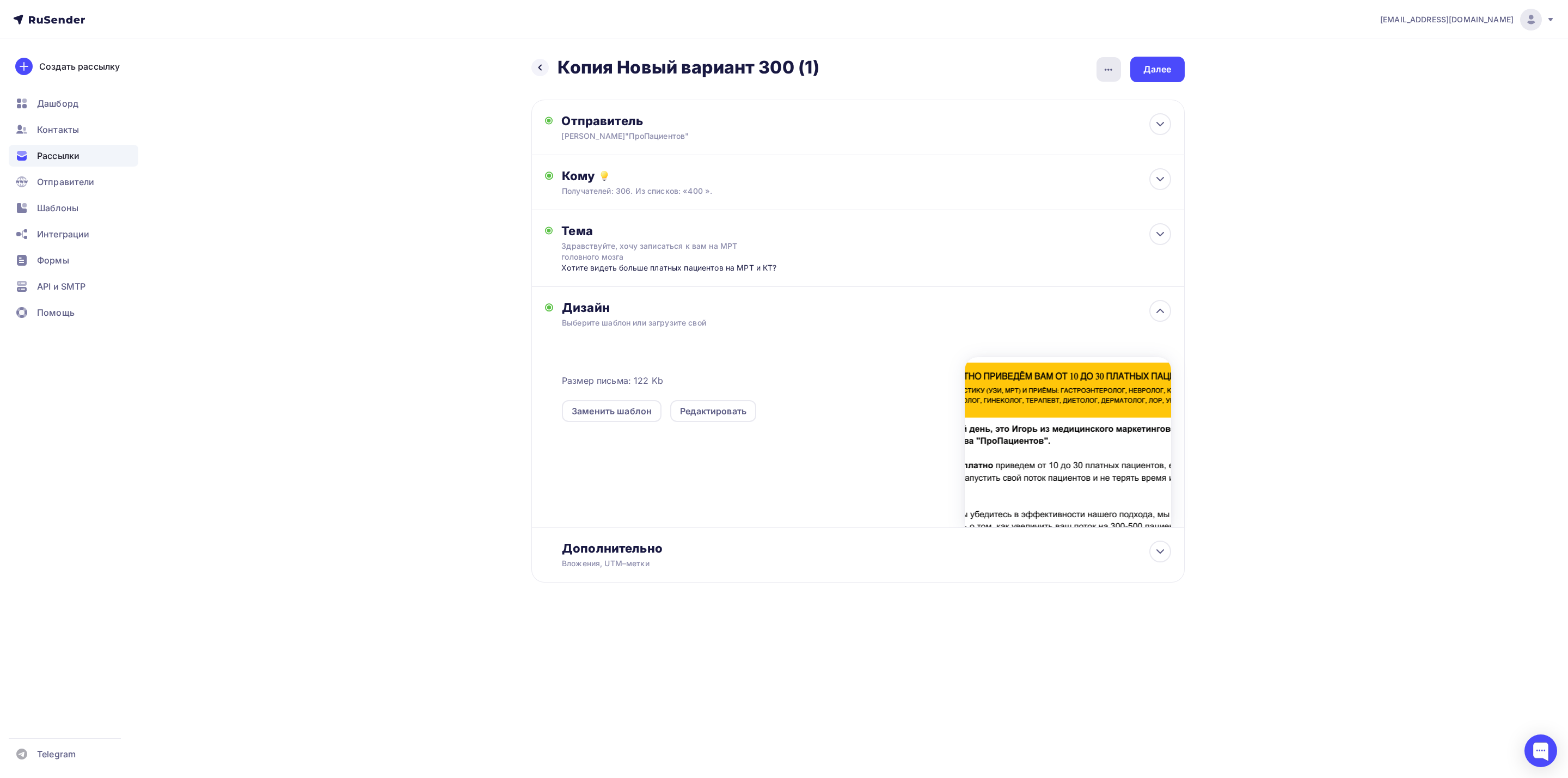
click at [1102, 72] on icon "button" at bounding box center [1108, 69] width 13 height 13
click at [1076, 131] on div "Переименовать рассылку" at bounding box center [1052, 125] width 135 height 13
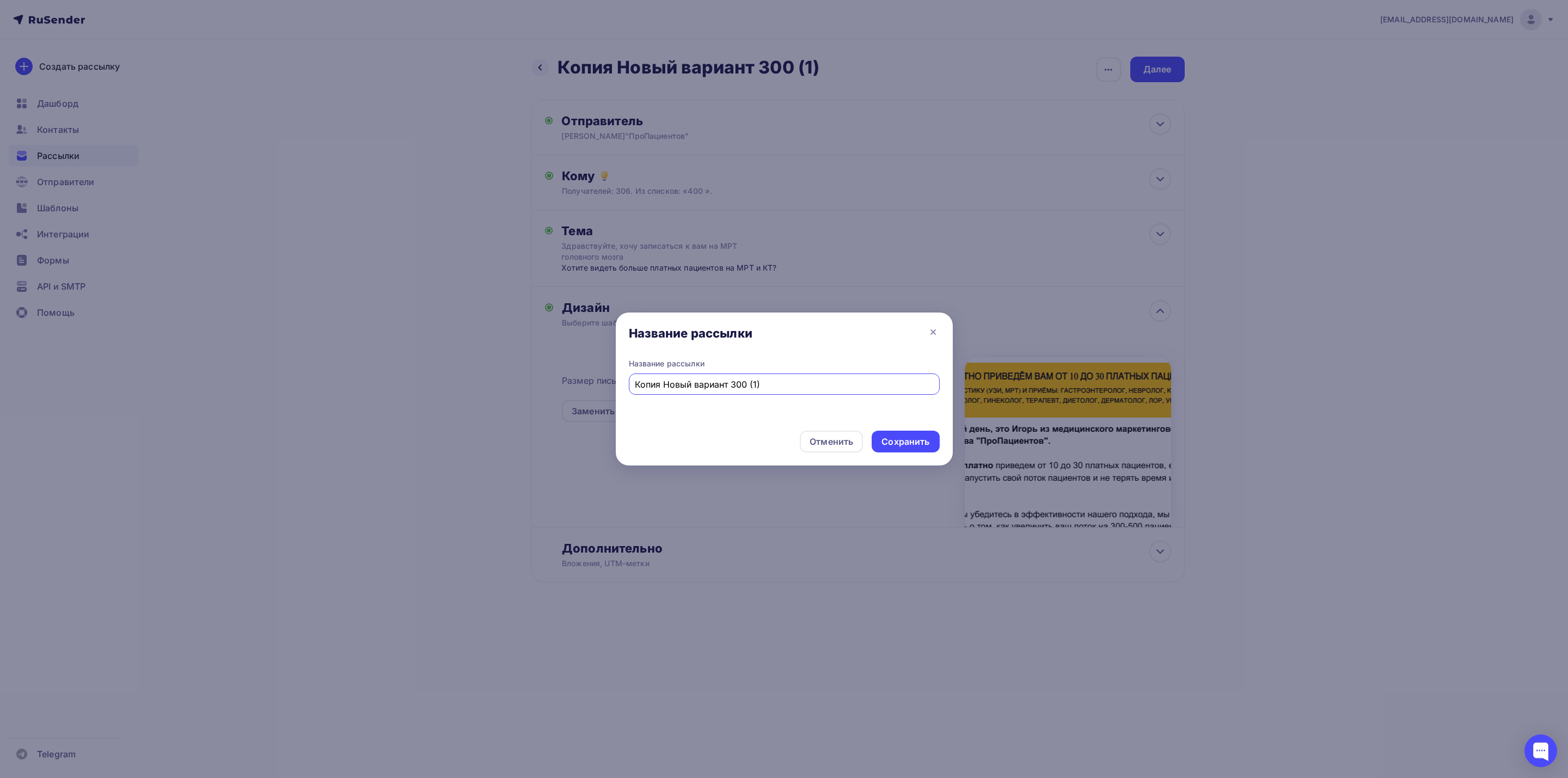
drag, startPoint x: 768, startPoint y: 383, endPoint x: 605, endPoint y: 390, distance: 163.2
click at [605, 390] on div "Название рассылки Название рассылки Копия Новый вариант 300 (1) Отменить Сохран…" at bounding box center [784, 389] width 1568 height 778
type input "Новы вариант 400"
click at [902, 436] on div "Сохранить" at bounding box center [905, 442] width 48 height 13
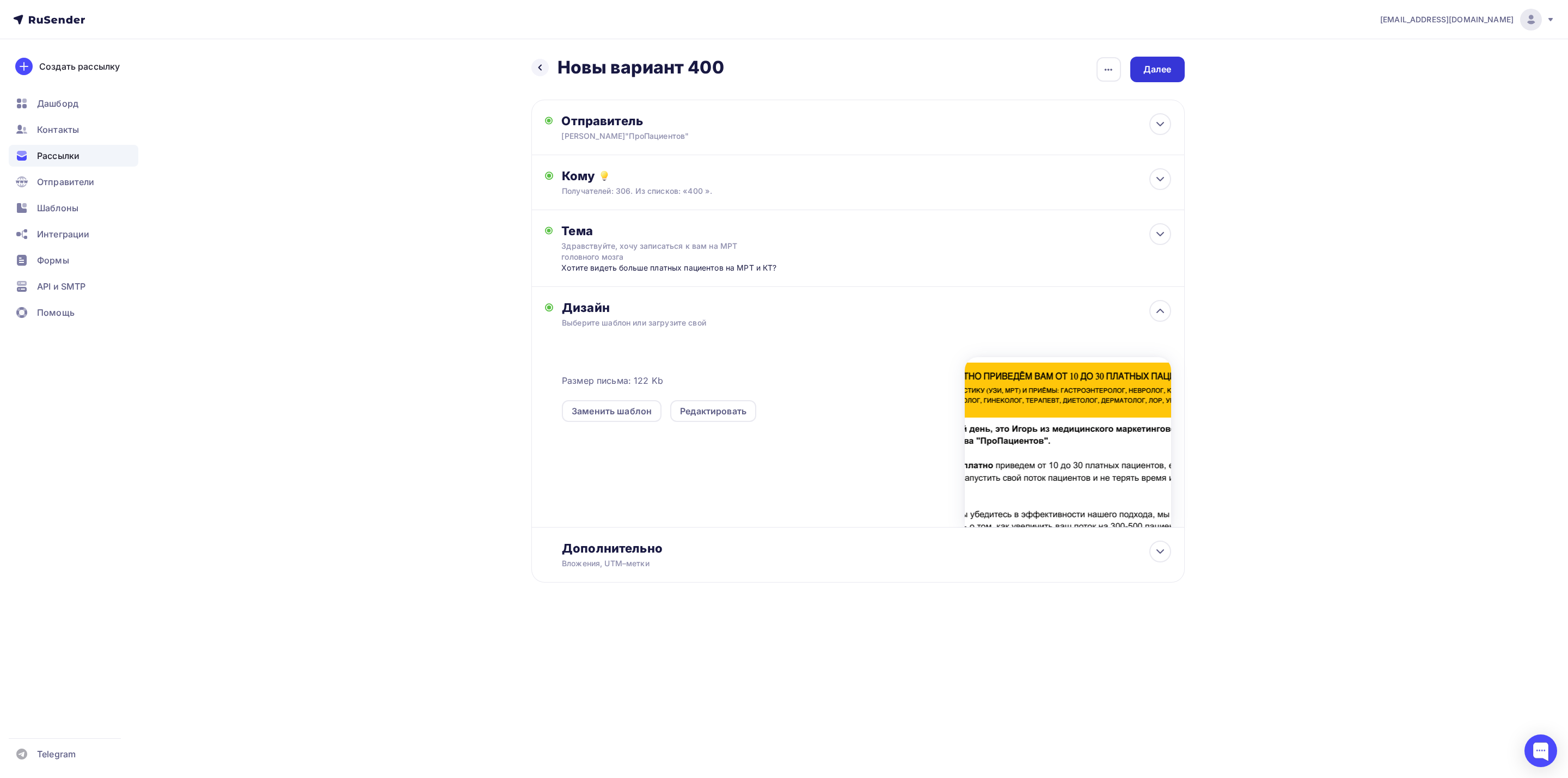
click at [1153, 70] on div "Далее" at bounding box center [1157, 69] width 29 height 13
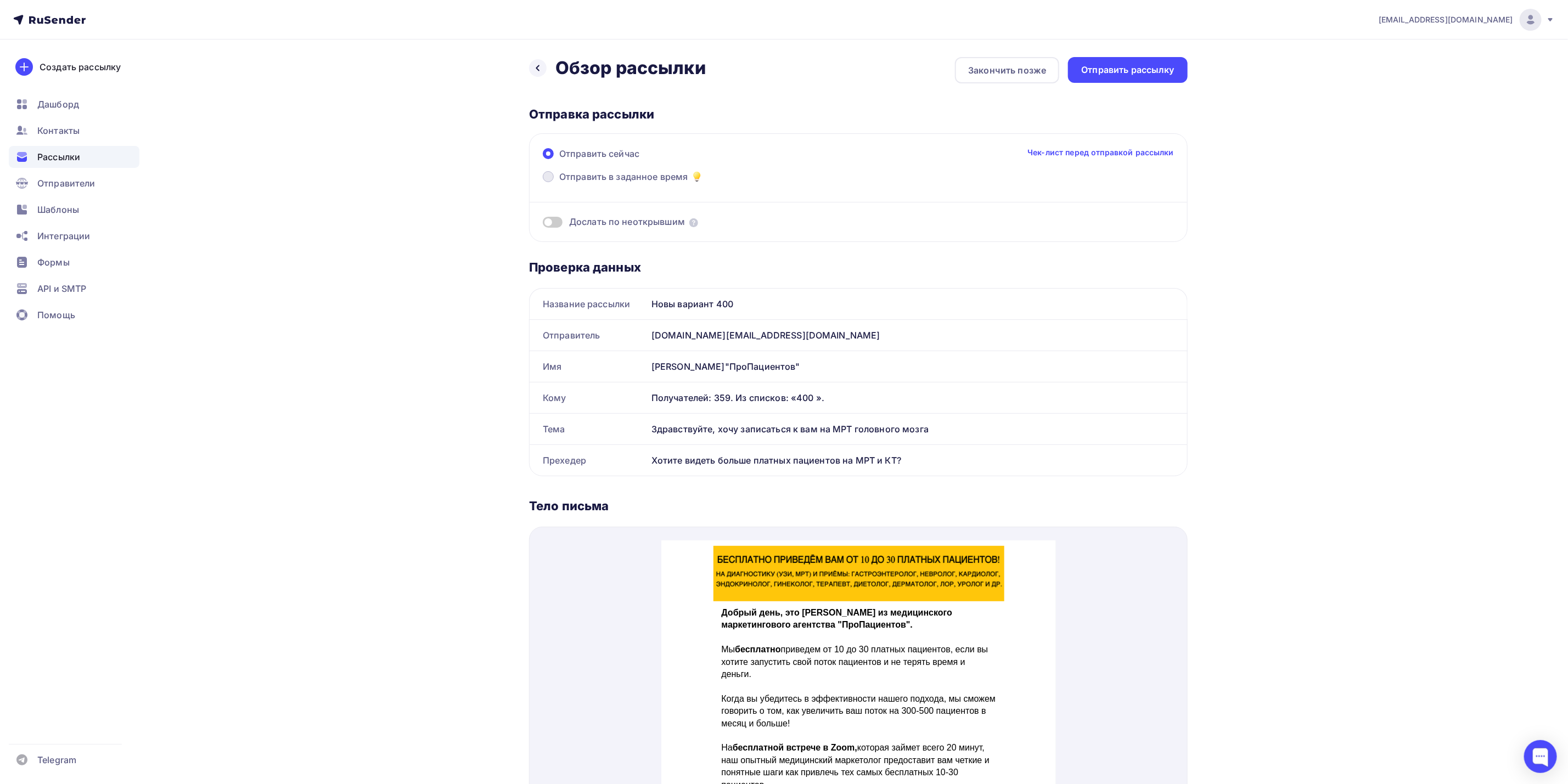
click at [651, 178] on span "Отправить в заданное время" at bounding box center [624, 176] width 129 height 13
click at [559, 183] on input "Отправить в заданное время" at bounding box center [559, 183] width 0 height 0
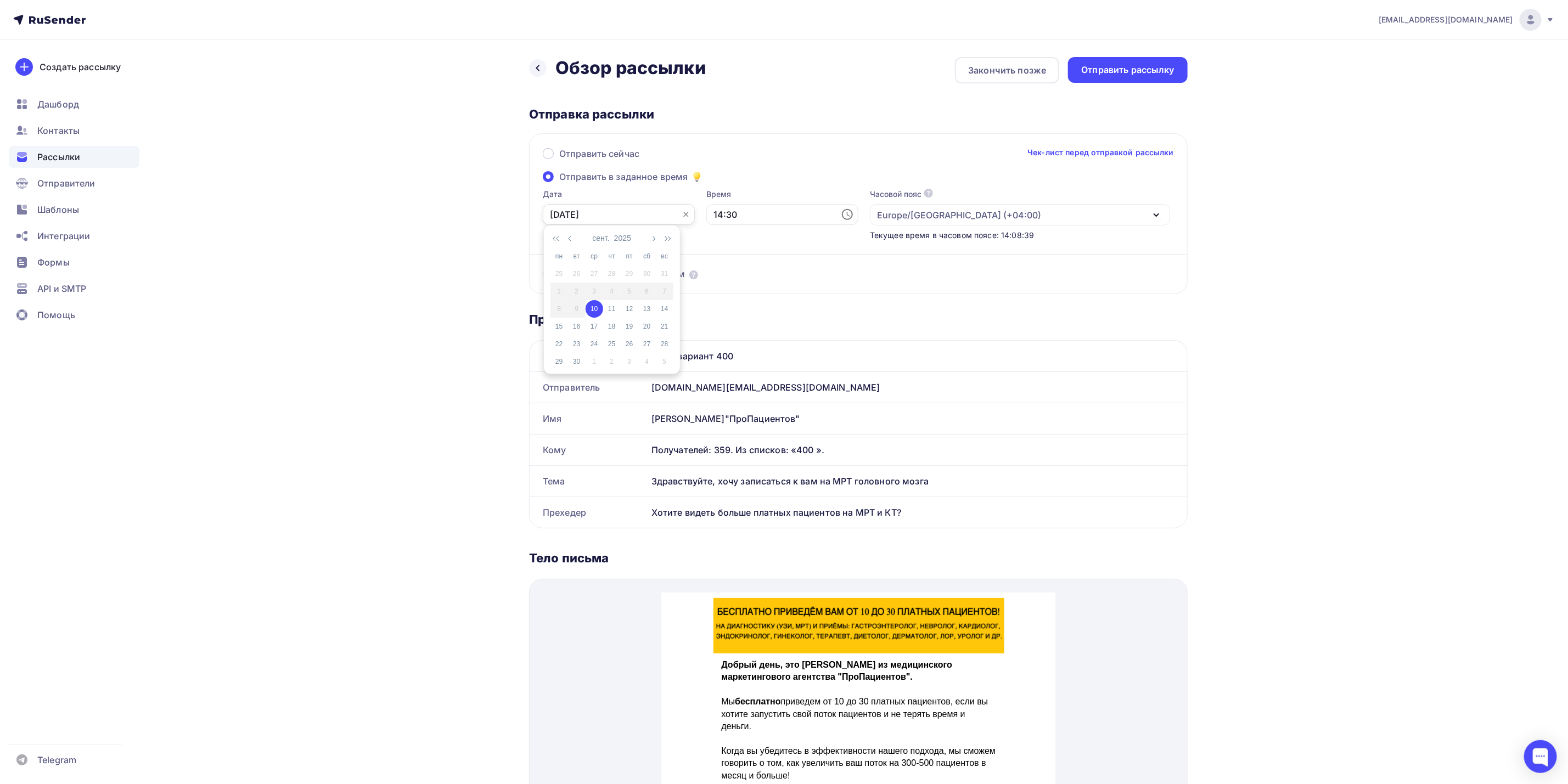
click at [642, 216] on input "10.09.2025" at bounding box center [619, 215] width 152 height 21
click at [613, 309] on div "11" at bounding box center [612, 309] width 18 height 10
type input "11.09.2025"
click at [776, 212] on input "14:30" at bounding box center [782, 215] width 152 height 21
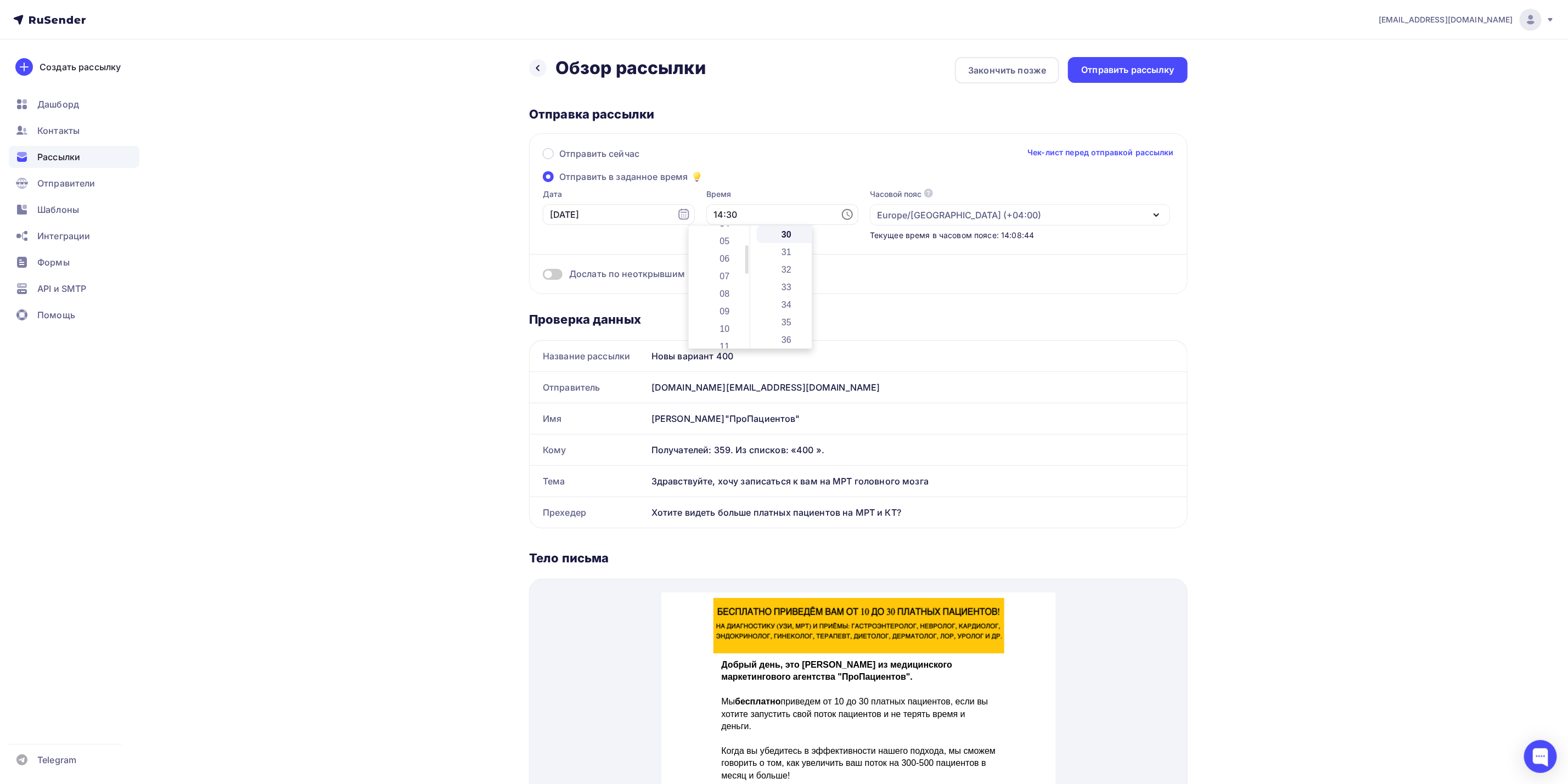
click at [727, 338] on li "11" at bounding box center [725, 346] width 61 height 18
click at [787, 236] on li "00" at bounding box center [787, 234] width 61 height 18
type input "11:00"
click at [808, 164] on div "Отправить сейчас Чек-лист перед отправкой рассылки" at bounding box center [859, 159] width 631 height 23
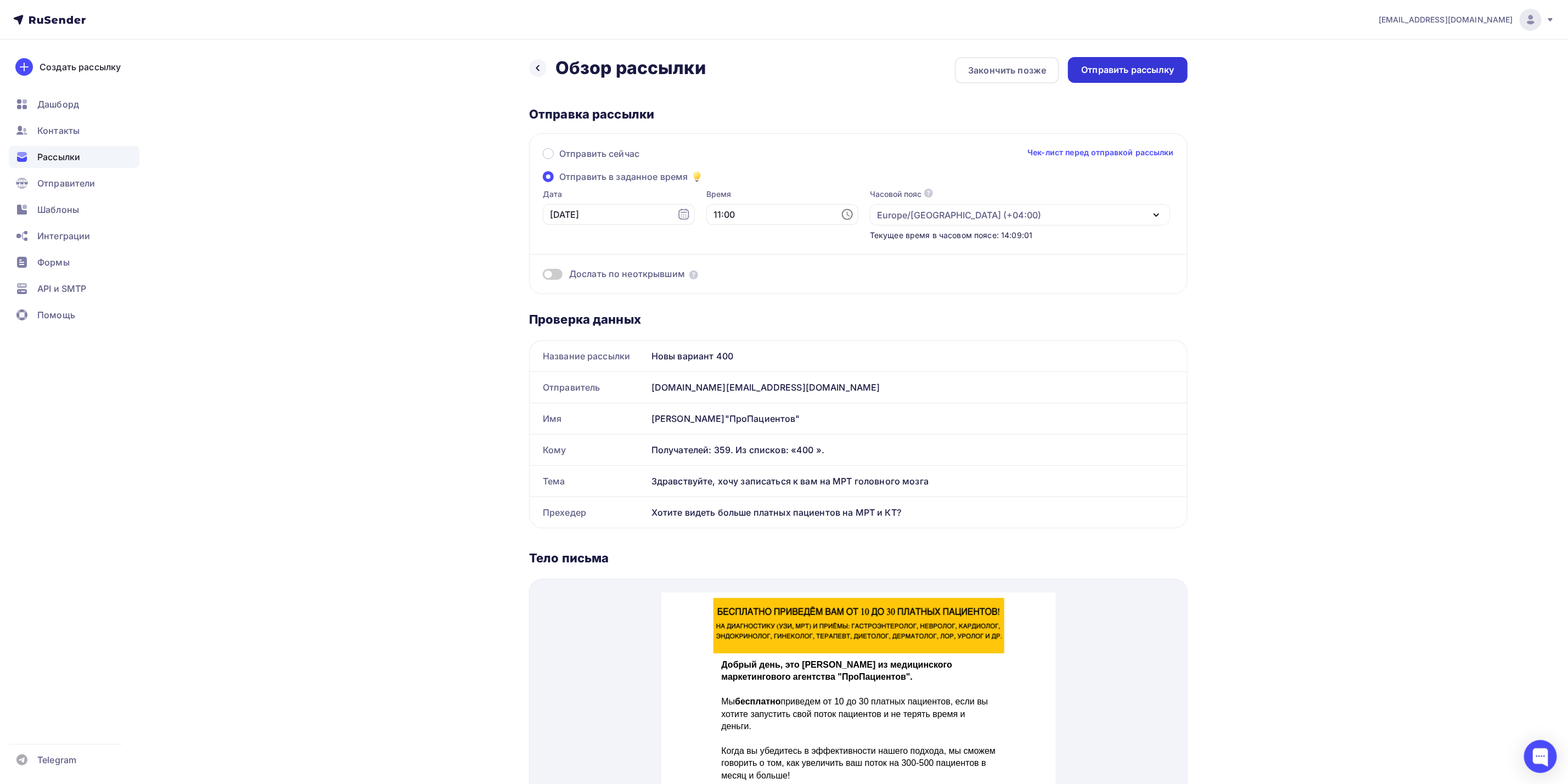
click at [1151, 74] on div "Отправить рассылку" at bounding box center [1128, 70] width 93 height 13
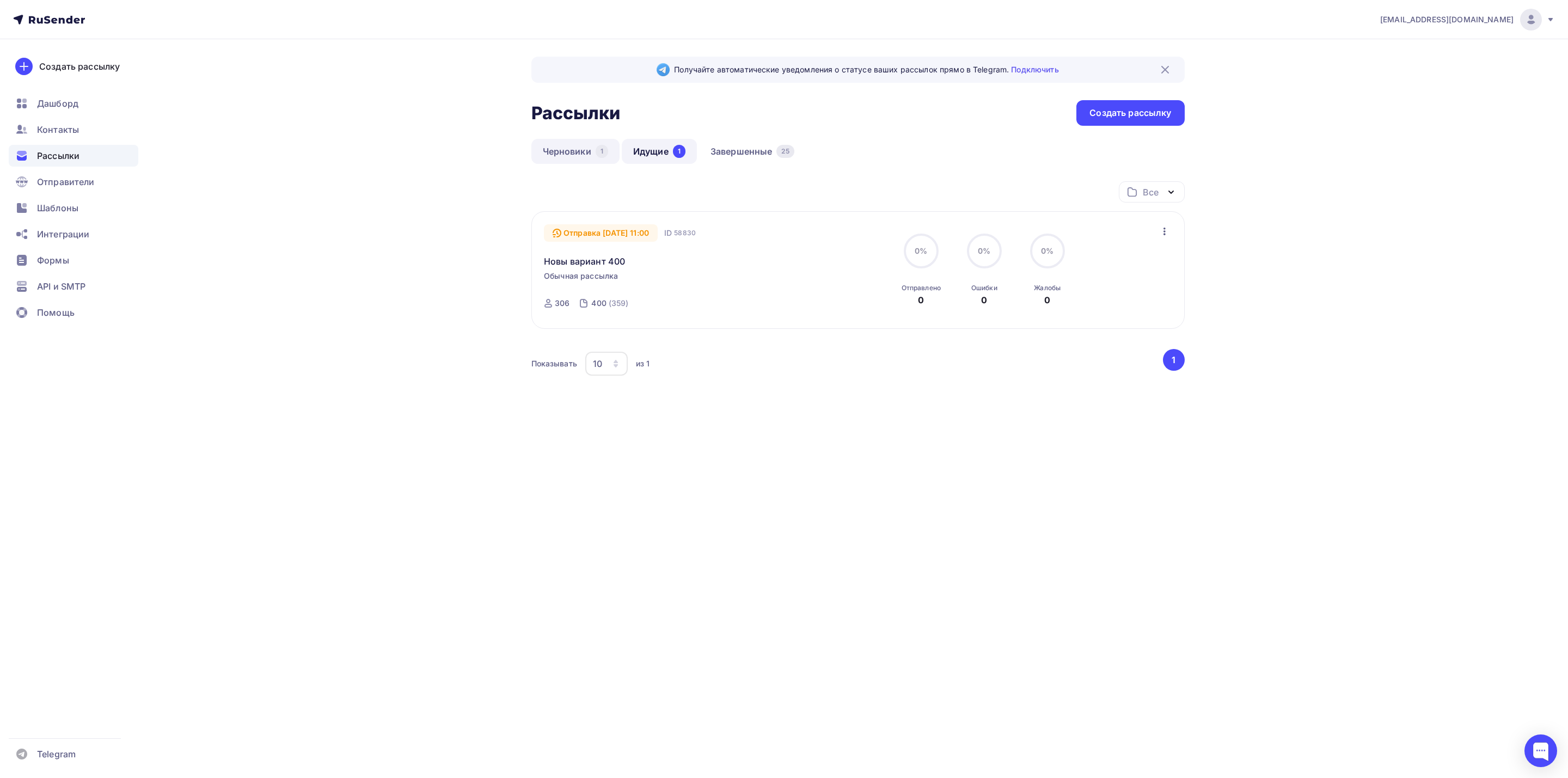
click at [580, 158] on link "Черновики 1" at bounding box center [575, 151] width 88 height 25
click at [654, 152] on link "Идущие 1" at bounding box center [659, 151] width 75 height 25
click at [755, 149] on link "Завершенные 25" at bounding box center [752, 151] width 107 height 25
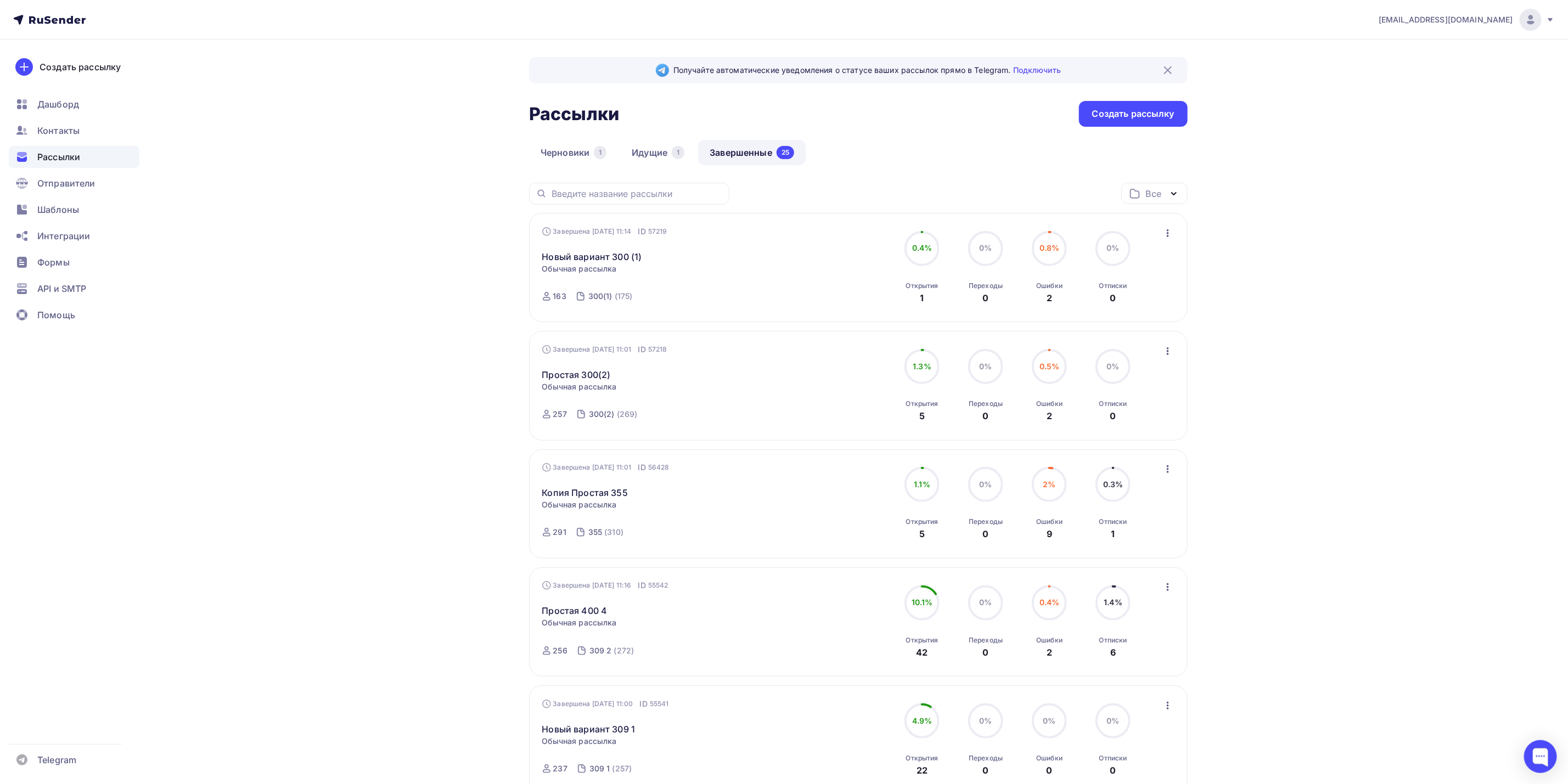
click at [1165, 351] on icon "button" at bounding box center [1168, 351] width 13 height 13
click at [1130, 429] on div "Копировать в новую" at bounding box center [1118, 424] width 112 height 13
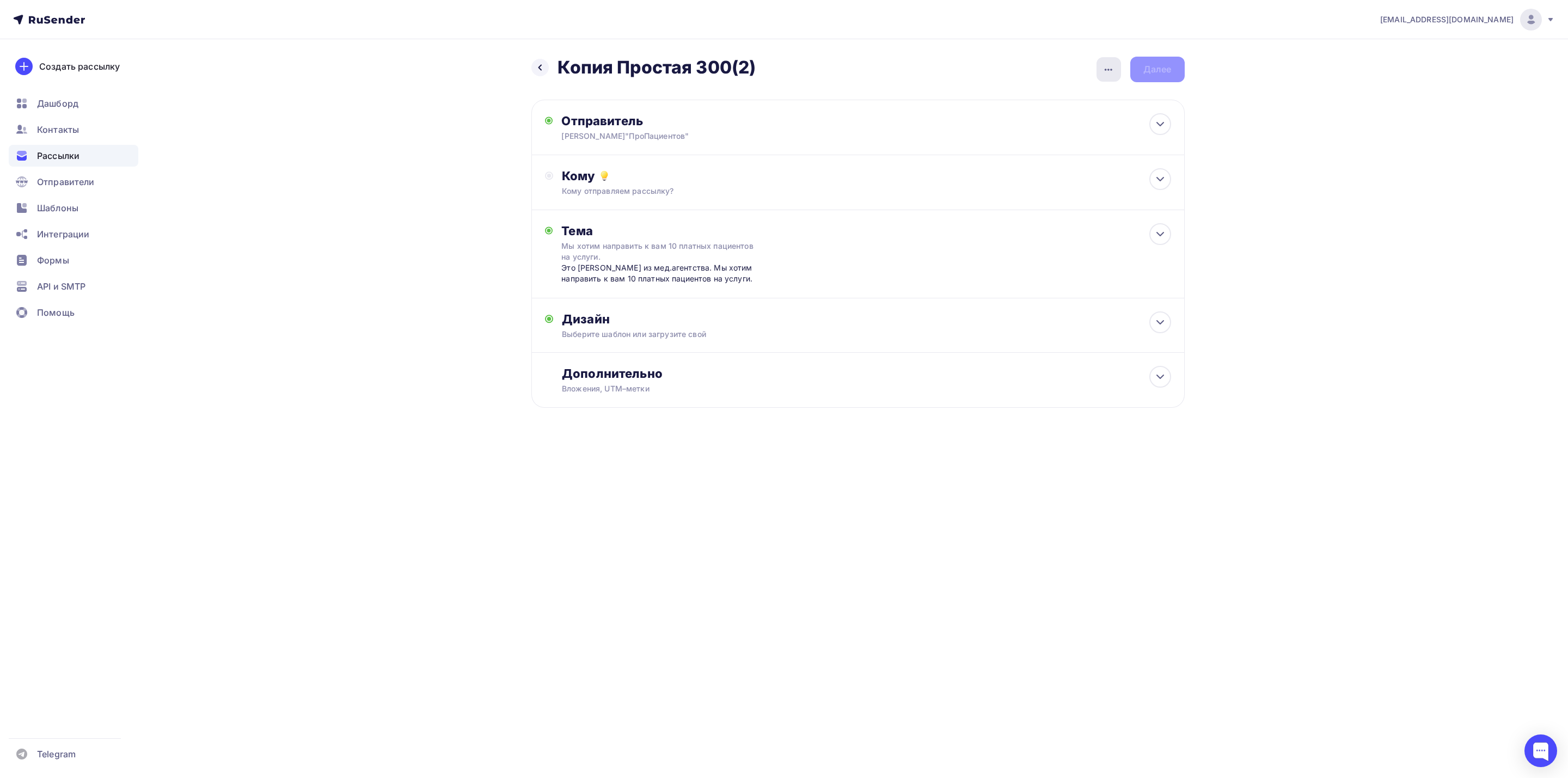
click at [1111, 75] on div "button" at bounding box center [1108, 69] width 24 height 24
click at [1086, 127] on div "Переименовать рассылку" at bounding box center [1052, 125] width 135 height 13
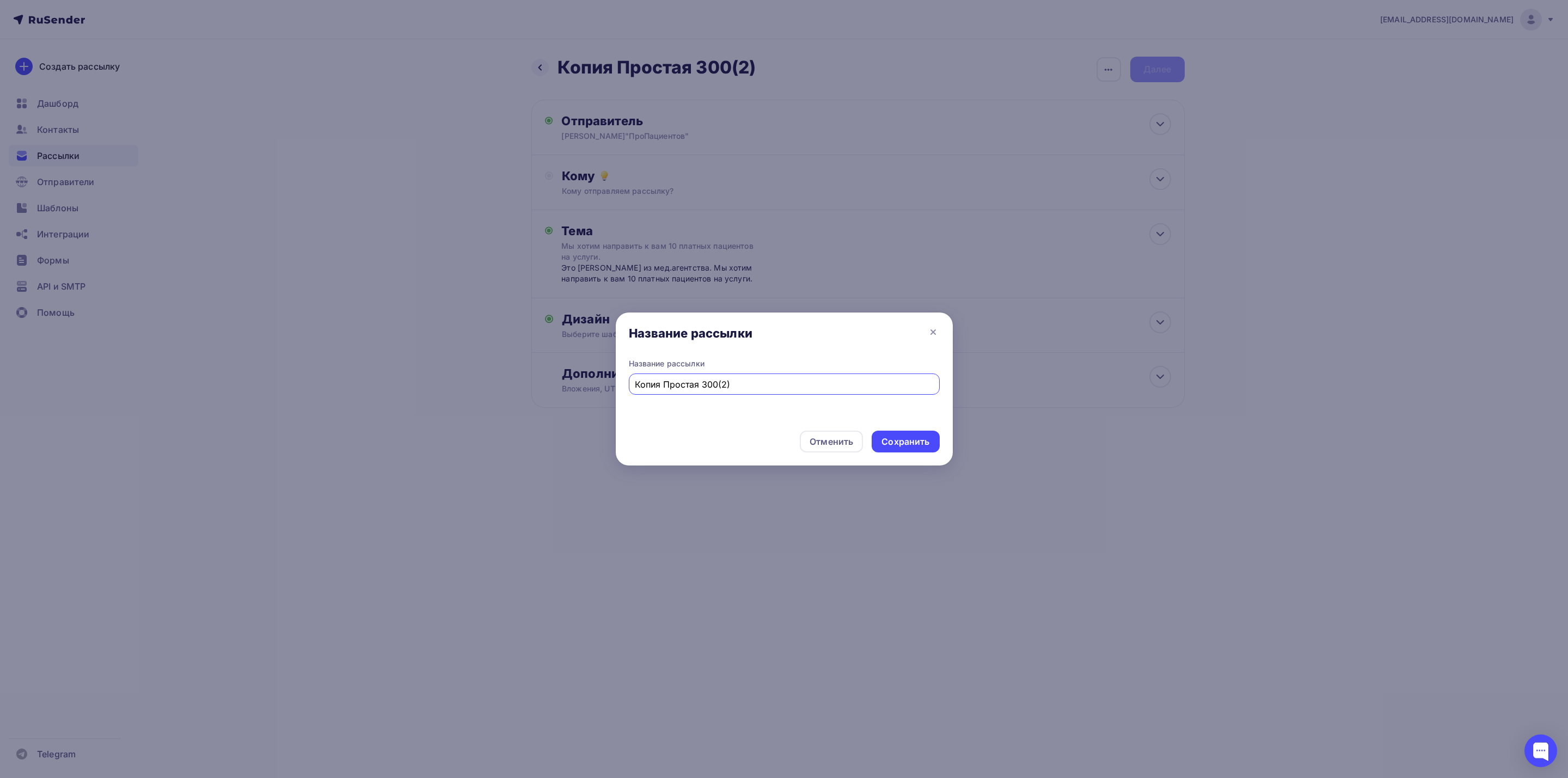
click at [663, 383] on input "Копия Простая 300(2)" at bounding box center [784, 384] width 298 height 13
click at [730, 386] on input "Простая 300(2)" at bounding box center [784, 384] width 298 height 13
type input "Простая 400(1)"
click at [911, 438] on div "Сохранить" at bounding box center [905, 442] width 48 height 13
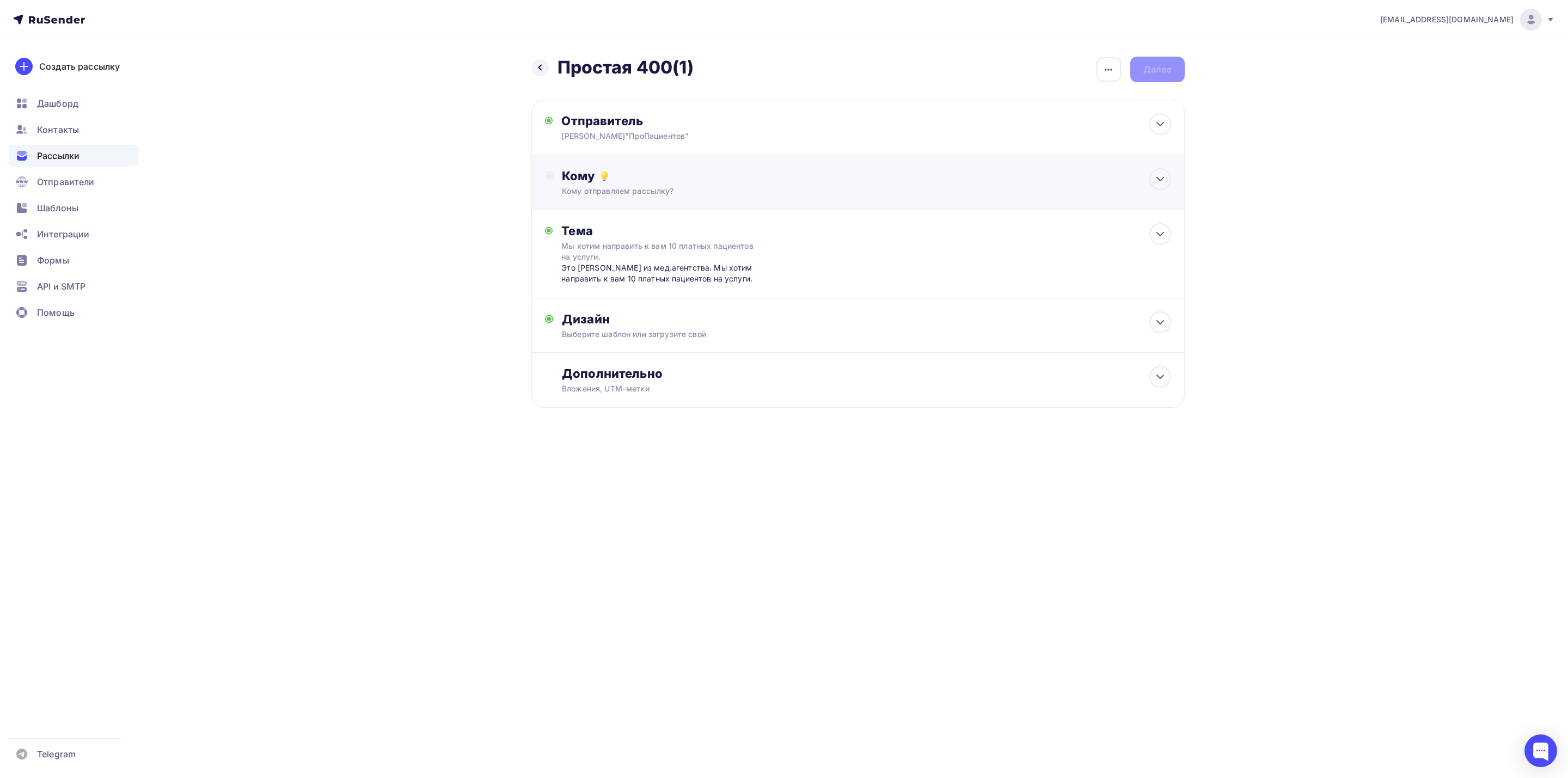
click at [793, 189] on div "Кому отправляем рассылку?" at bounding box center [836, 191] width 548 height 11
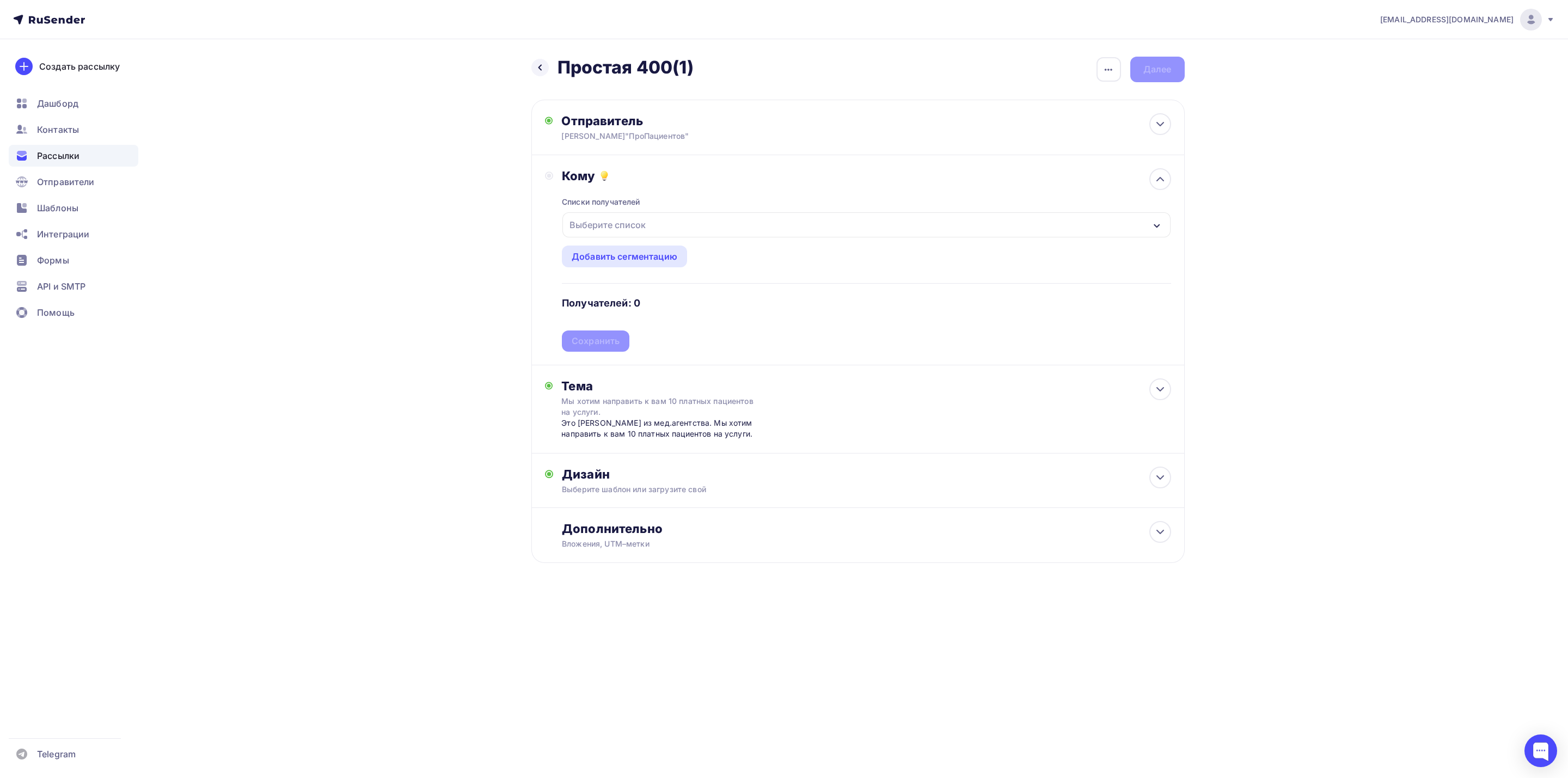
click at [716, 219] on div "Выберите список" at bounding box center [866, 225] width 607 height 25
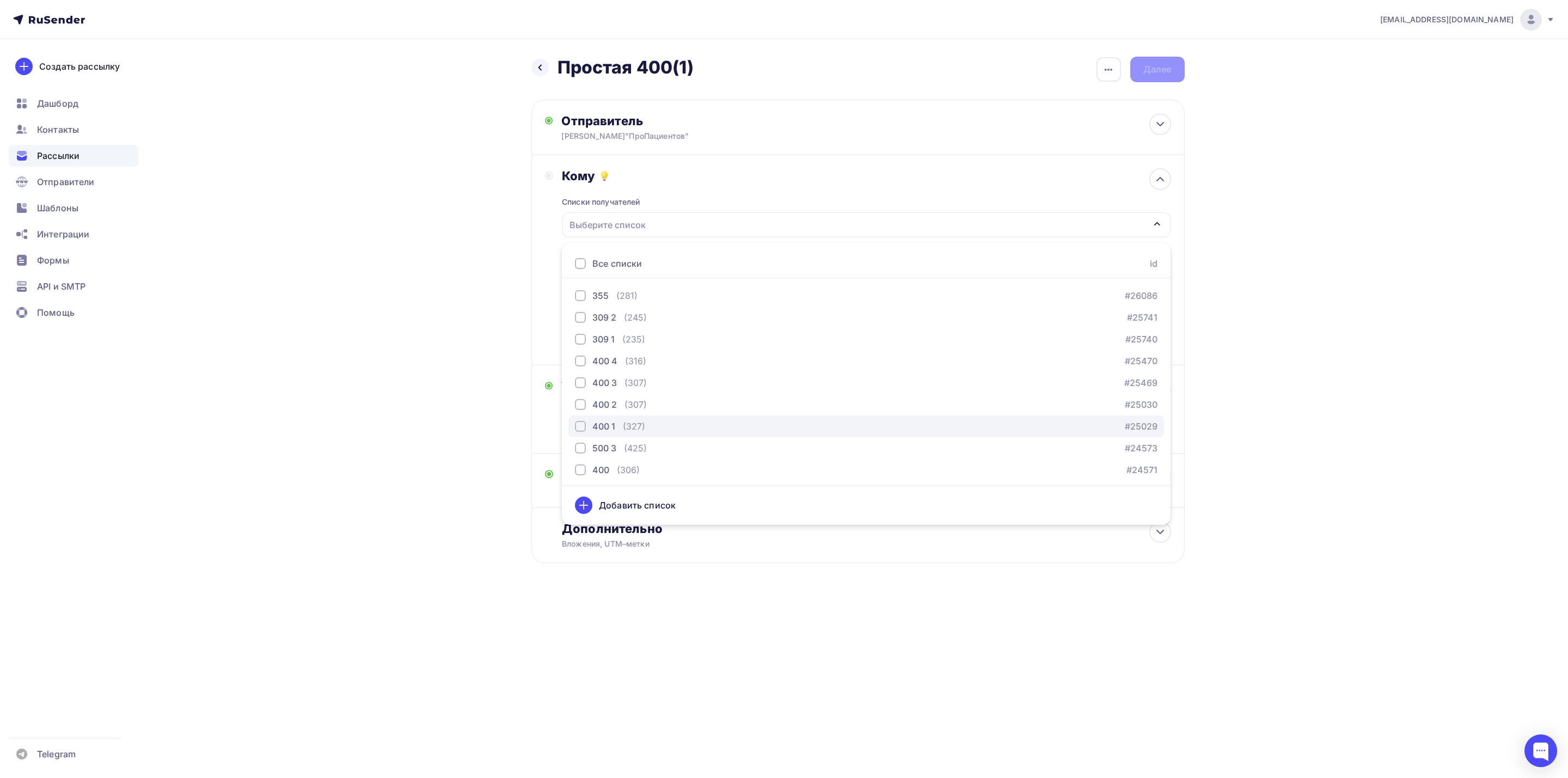
click at [674, 427] on div "400 1 (327) #25029" at bounding box center [866, 426] width 583 height 13
click at [1247, 275] on div "marketing.for.medicine@yandex.ru Аккаунт Тарифы Выйти Создать рассылку Дашборд …" at bounding box center [784, 317] width 1568 height 633
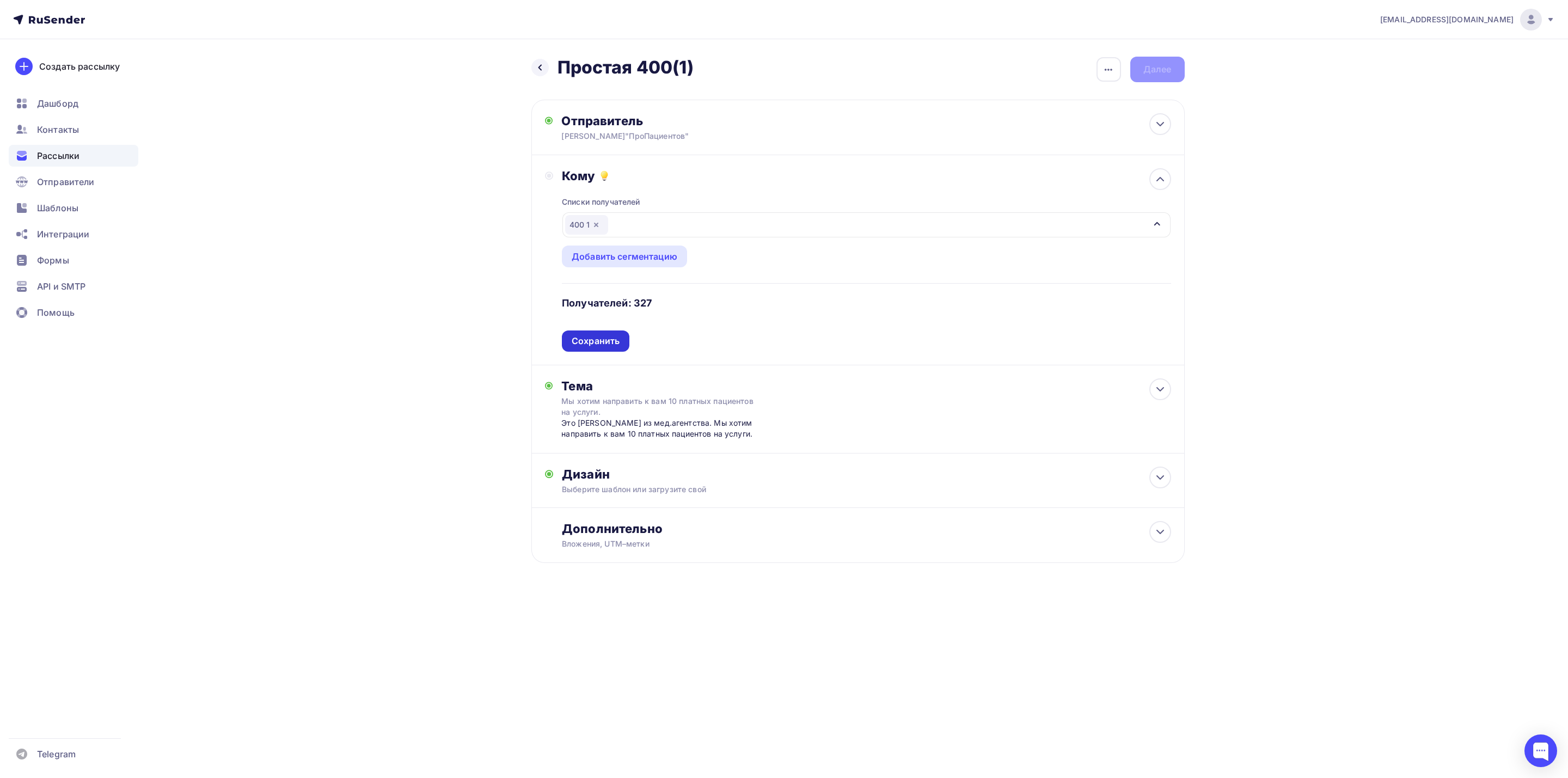
click at [601, 343] on div "Сохранить" at bounding box center [595, 341] width 48 height 13
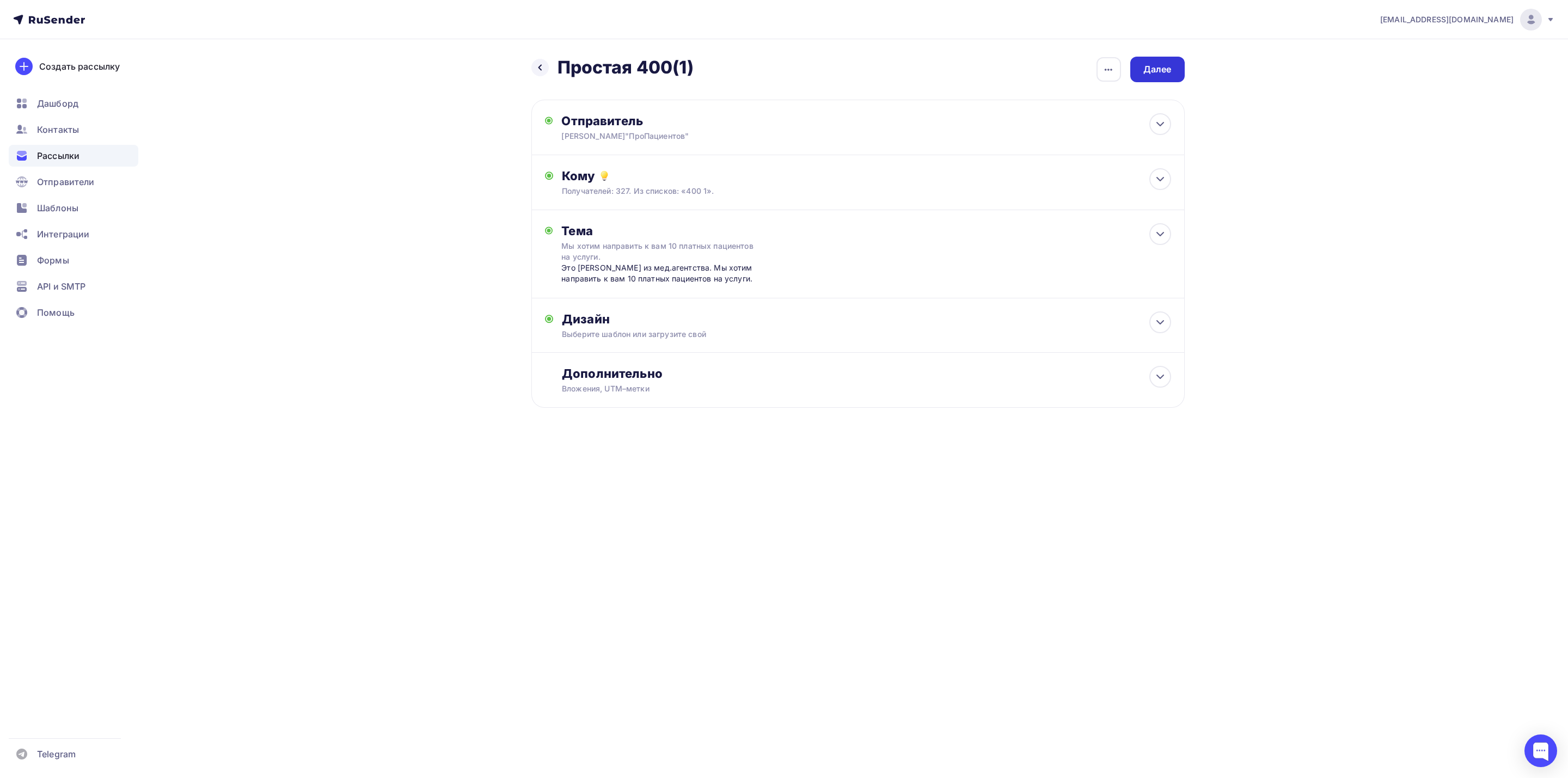
click at [1171, 71] on div "Далее" at bounding box center [1157, 69] width 29 height 13
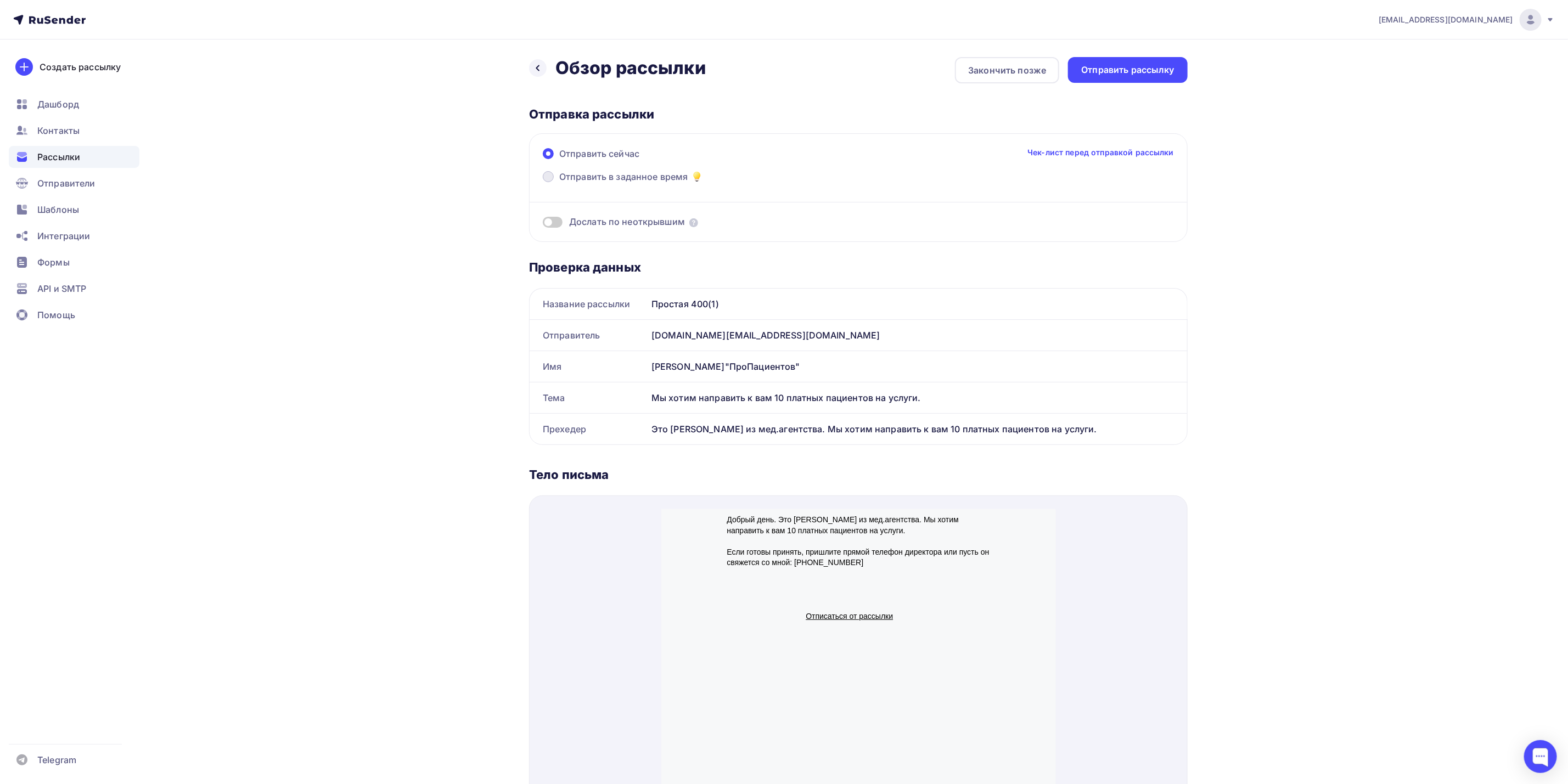
click at [627, 174] on span "Отправить в заданное время" at bounding box center [624, 176] width 129 height 13
click at [559, 183] on input "Отправить в заданное время" at bounding box center [559, 183] width 0 height 0
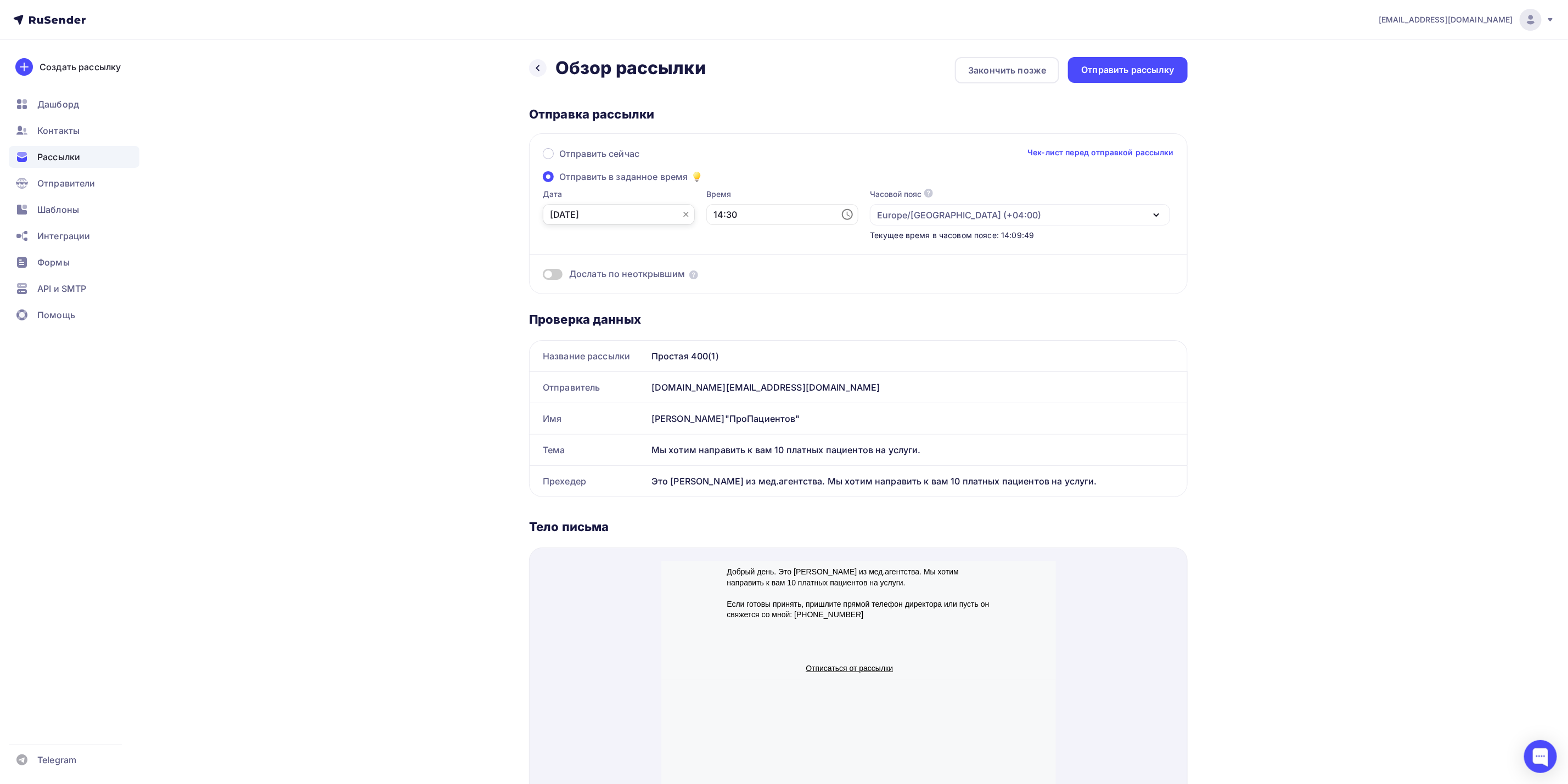
click at [625, 213] on input "10.09.2025" at bounding box center [619, 215] width 152 height 21
click at [608, 307] on div "11" at bounding box center [612, 309] width 18 height 10
type input "11.09.2025"
click at [782, 216] on input "14:30" at bounding box center [782, 215] width 152 height 21
click at [728, 266] on li "11" at bounding box center [725, 263] width 61 height 18
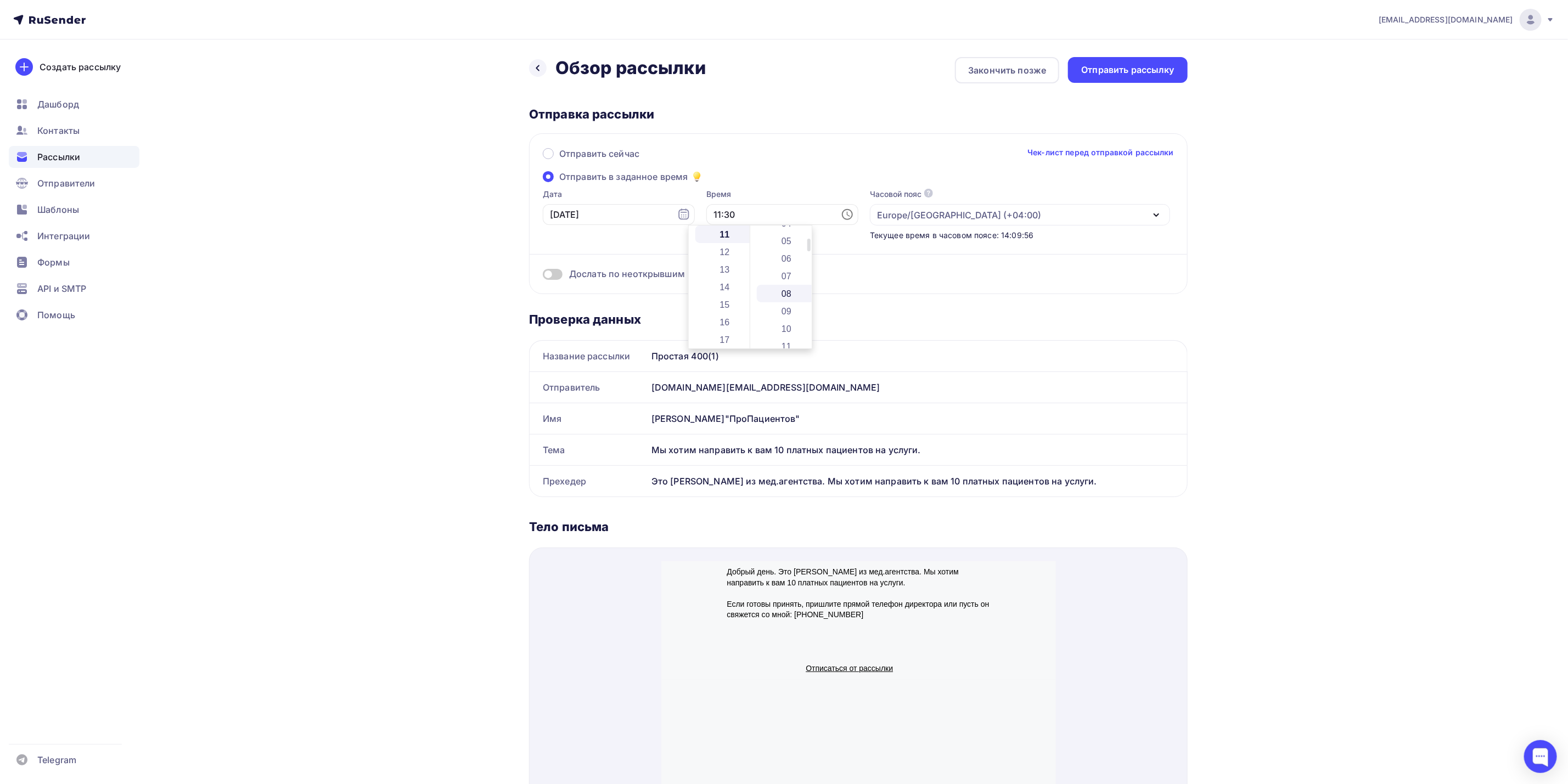
scroll to position [115, 0]
click at [791, 290] on li "10" at bounding box center [787, 294] width 61 height 18
type input "11:10"
click at [1110, 71] on div "Отправить рассылку" at bounding box center [1128, 70] width 93 height 13
